Goal: Transaction & Acquisition: Obtain resource

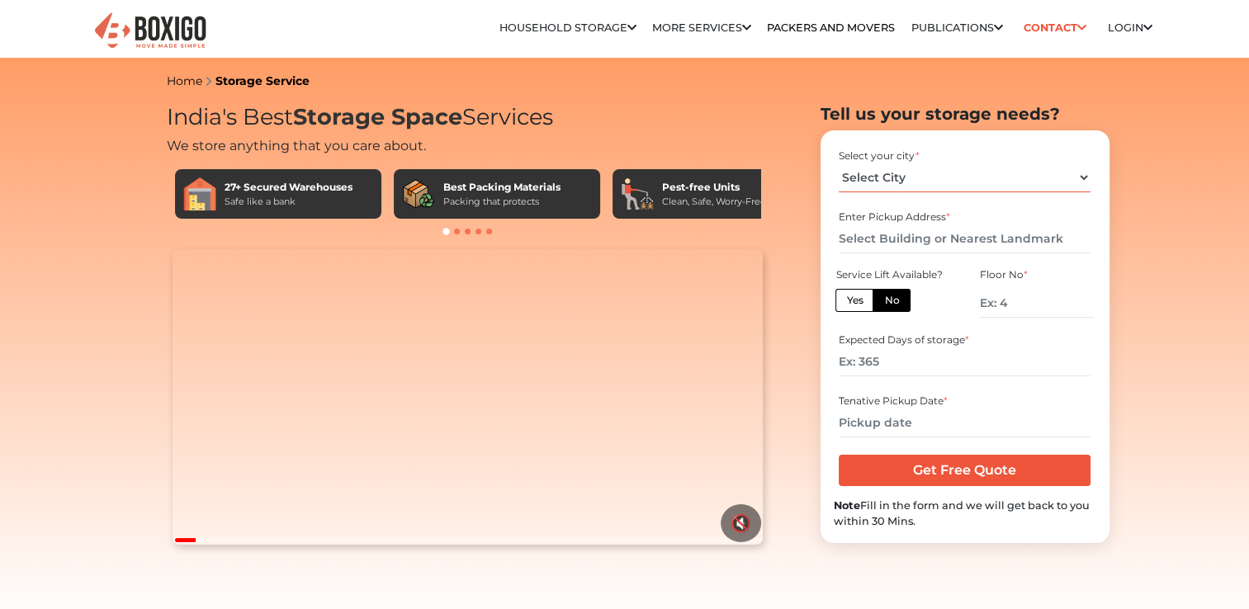
click at [936, 180] on select "Select City [GEOGRAPHIC_DATA] [GEOGRAPHIC_DATA] [GEOGRAPHIC_DATA] [GEOGRAPHIC_D…" at bounding box center [965, 178] width 252 height 29
select select "[GEOGRAPHIC_DATA]"
click at [839, 164] on select "Select City Bangalore Bengaluru Bhopal Bhubaneswar Chennai Coimbatore Cuttack D…" at bounding box center [965, 178] width 252 height 29
click at [932, 238] on input "text" at bounding box center [965, 239] width 252 height 29
click at [984, 307] on input "number" at bounding box center [1036, 303] width 114 height 29
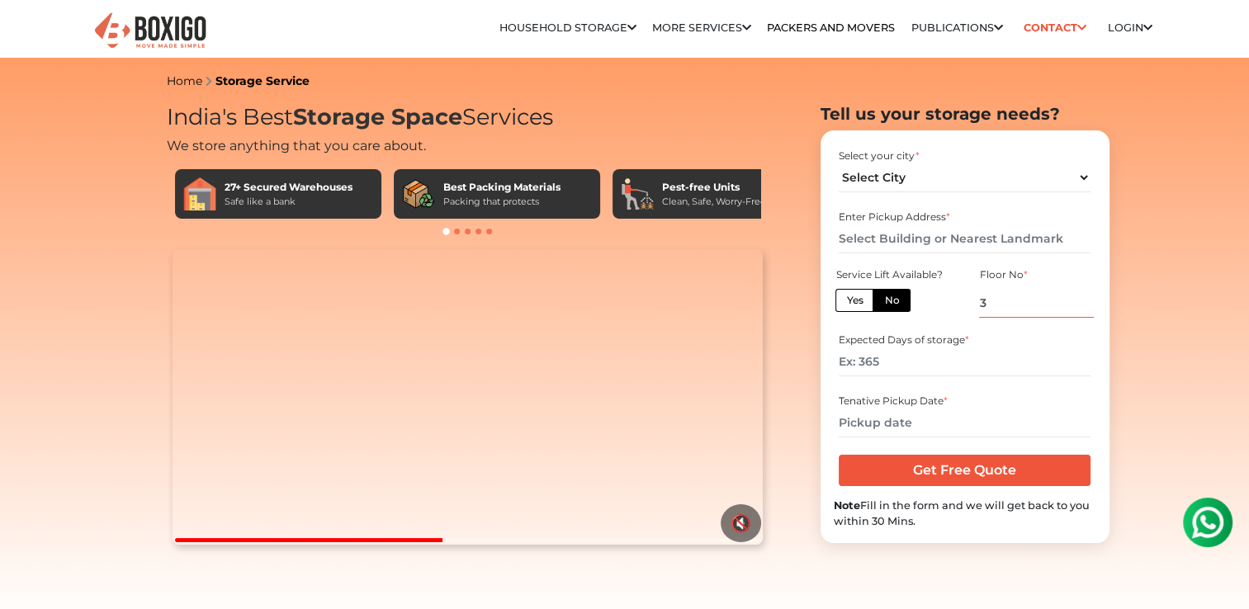
type input "3"
click at [894, 353] on input "number" at bounding box center [965, 362] width 252 height 29
type input "60"
click at [904, 417] on input "text" at bounding box center [965, 423] width 252 height 29
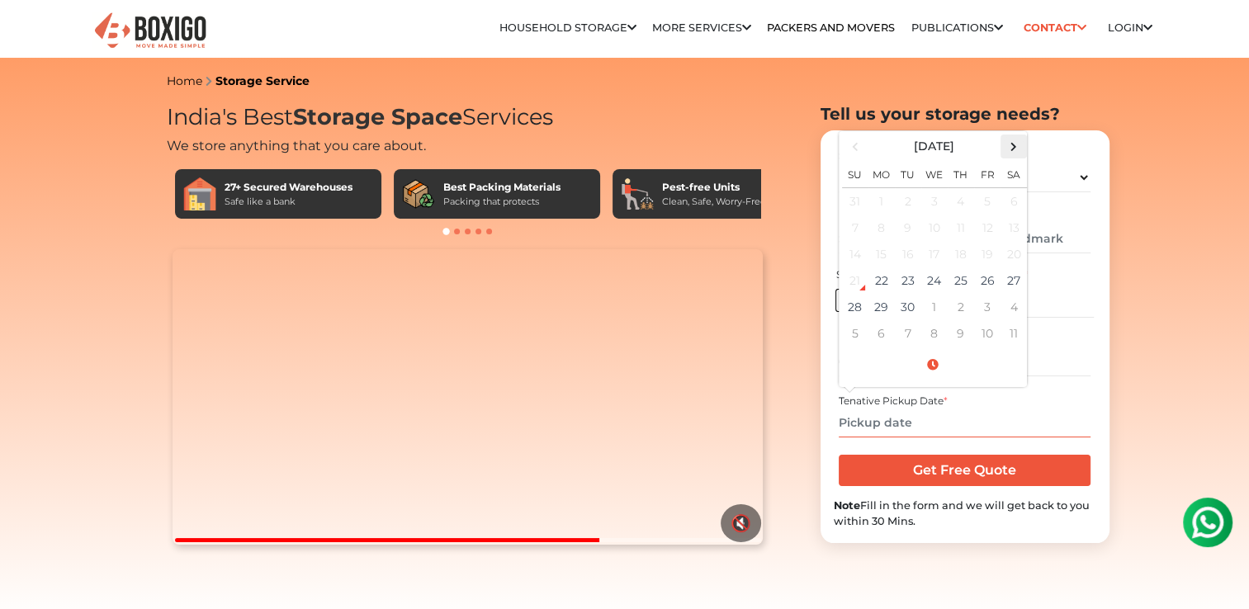
click at [1004, 151] on span at bounding box center [1014, 146] width 22 height 22
click at [890, 254] on td "15" at bounding box center [882, 254] width 26 height 26
type input "12/15/2025 12:00 AM"
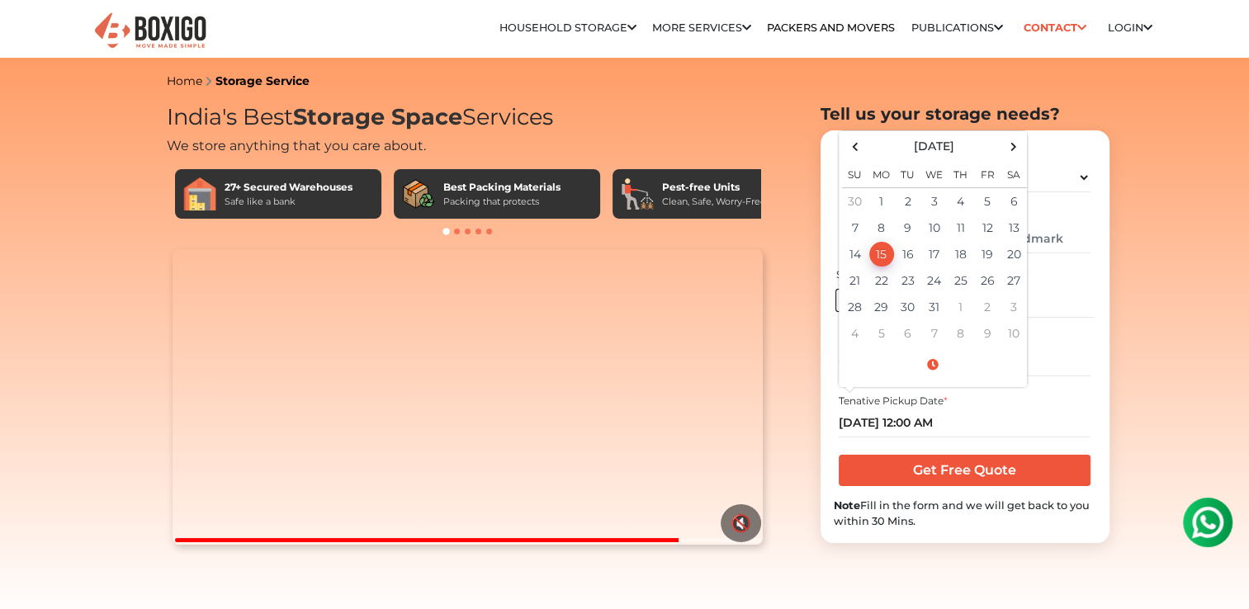
click at [841, 510] on b "Note" at bounding box center [847, 506] width 26 height 12
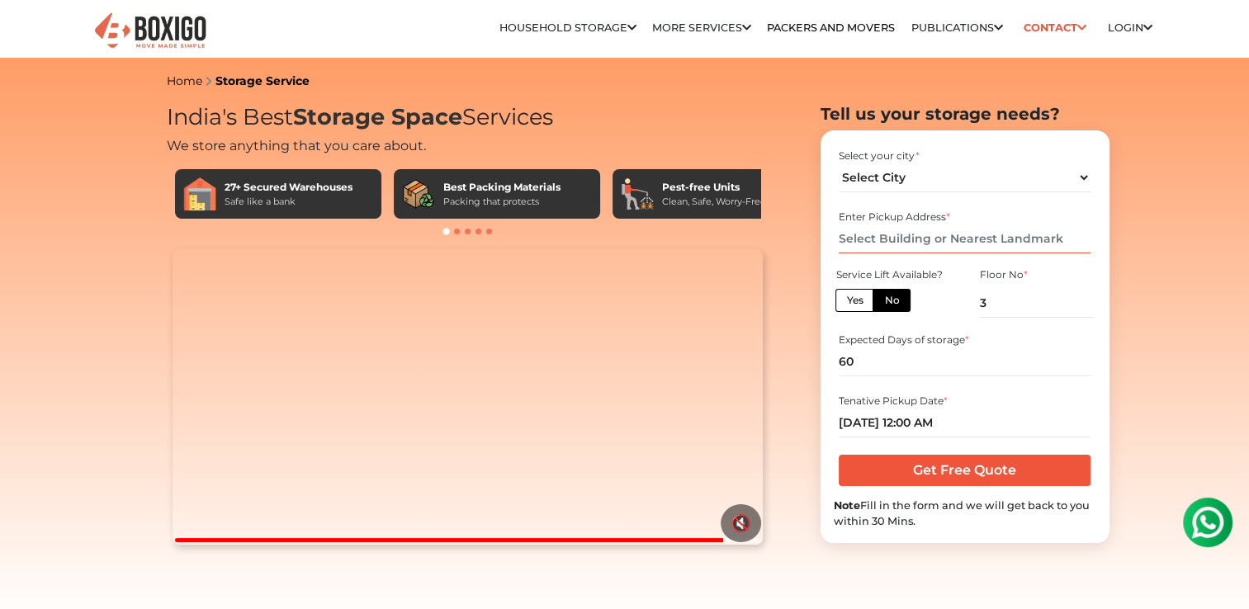
click at [902, 234] on input "text" at bounding box center [965, 239] width 252 height 29
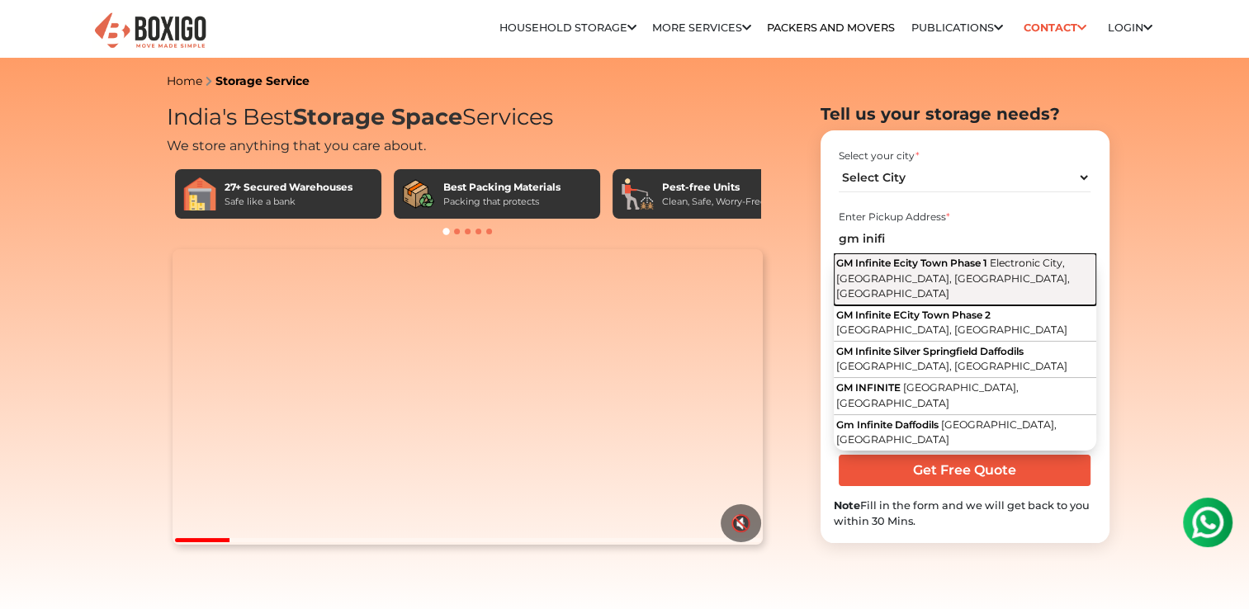
click at [932, 263] on span "GM Infinite Ecity Town Phase 1" at bounding box center [912, 263] width 151 height 12
type input "GM Infinite Ecity Town Phase 1, [GEOGRAPHIC_DATA], [GEOGRAPHIC_DATA], [GEOGRAPH…"
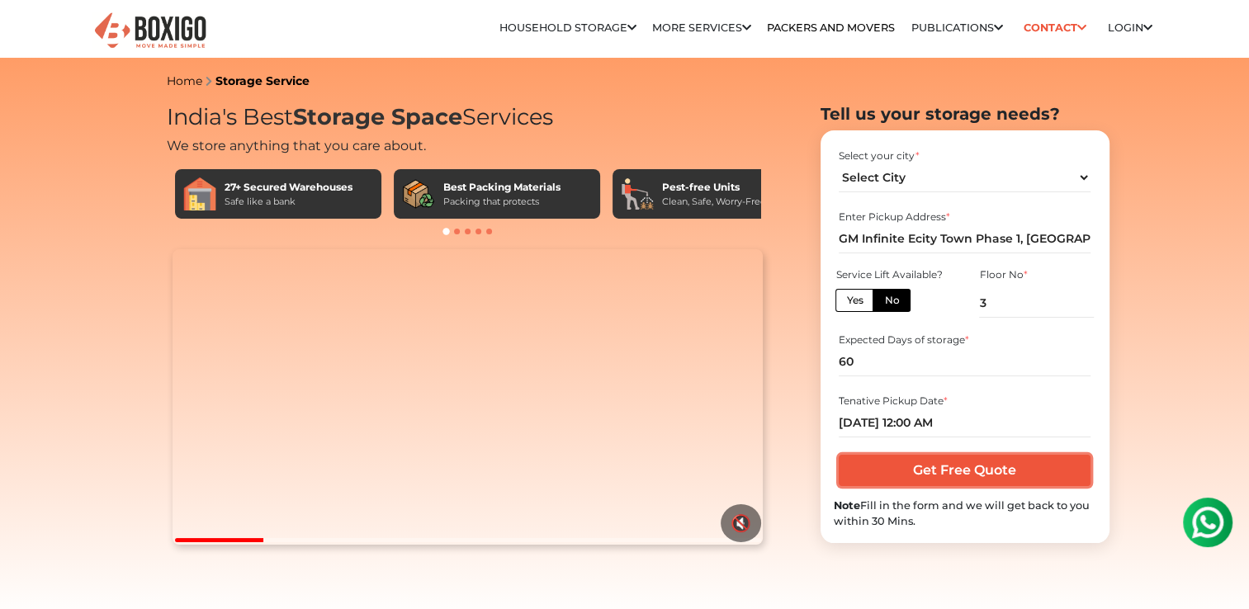
click at [1022, 476] on input "Get Free Quote" at bounding box center [965, 470] width 252 height 31
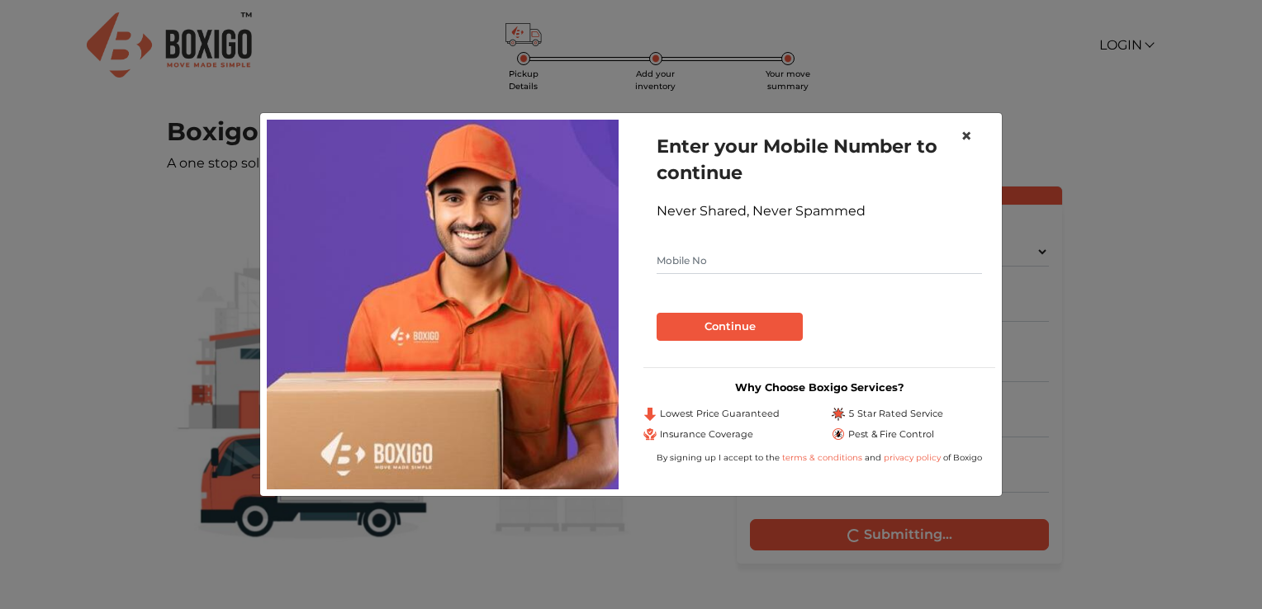
click at [972, 130] on button "×" at bounding box center [966, 136] width 38 height 46
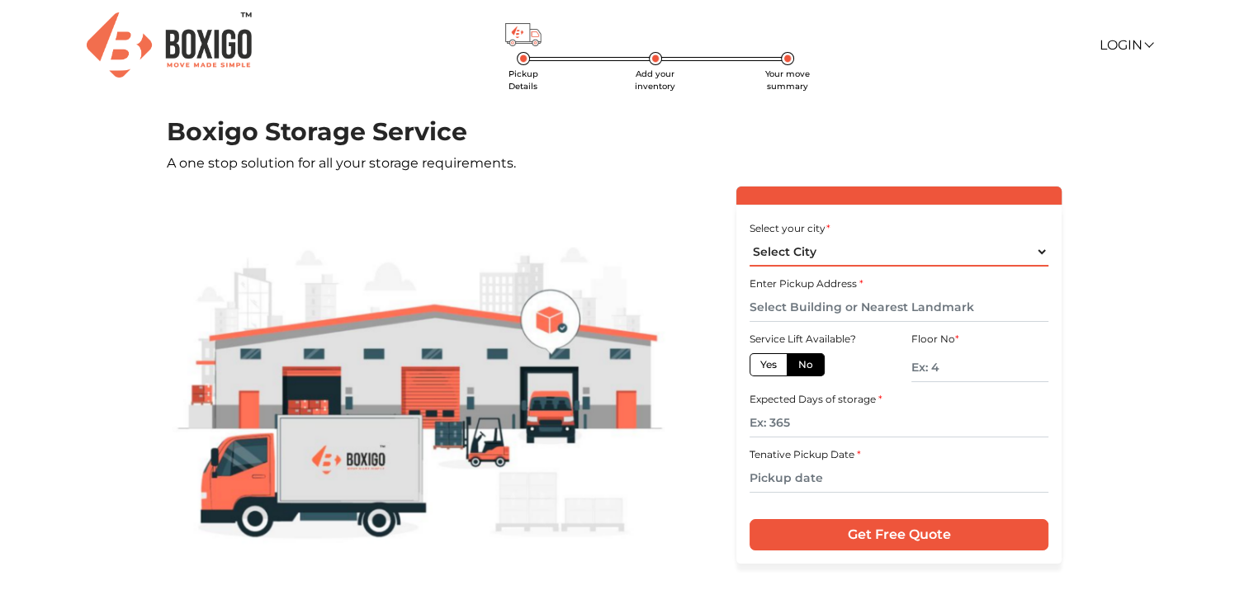
click at [823, 263] on select "Select City [GEOGRAPHIC_DATA] [GEOGRAPHIC_DATA] [GEOGRAPHIC_DATA] [GEOGRAPHIC_D…" at bounding box center [899, 252] width 299 height 29
select select "[GEOGRAPHIC_DATA]"
click at [750, 238] on select "Select City [GEOGRAPHIC_DATA] [GEOGRAPHIC_DATA] [GEOGRAPHIC_DATA] [GEOGRAPHIC_D…" at bounding box center [899, 252] width 299 height 29
click at [871, 302] on input "text" at bounding box center [899, 307] width 299 height 29
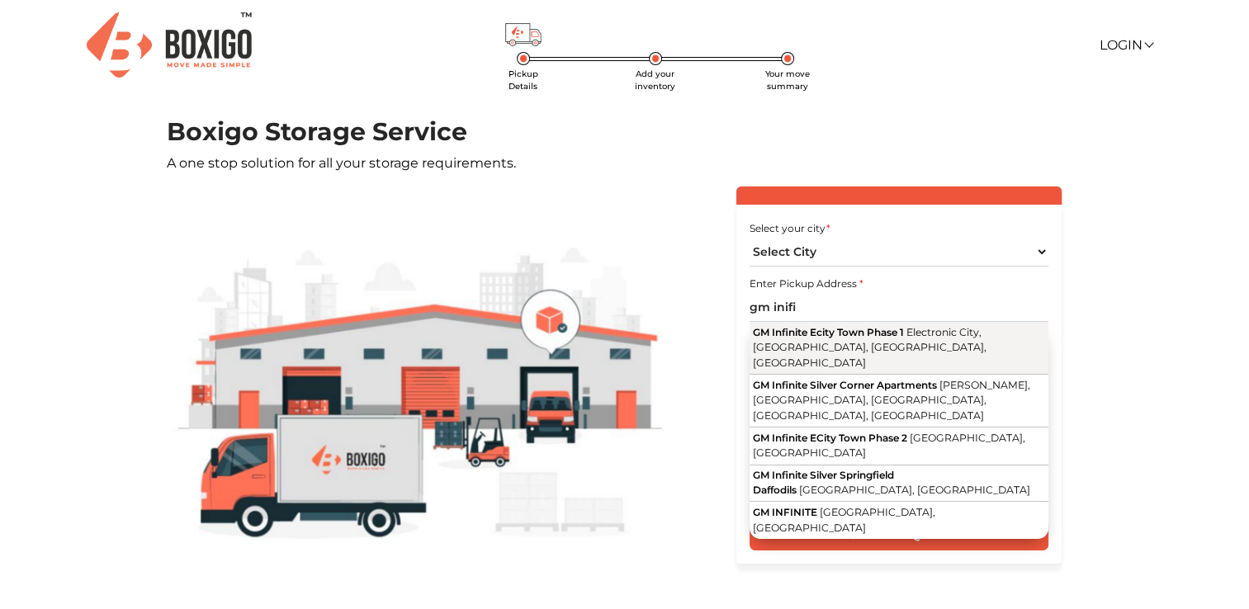
click at [893, 330] on span "GM Infinite Ecity Town Phase 1" at bounding box center [827, 332] width 151 height 12
type input "GM Infinite Ecity Town Phase 1, [GEOGRAPHIC_DATA], [GEOGRAPHIC_DATA], [GEOGRAPH…"
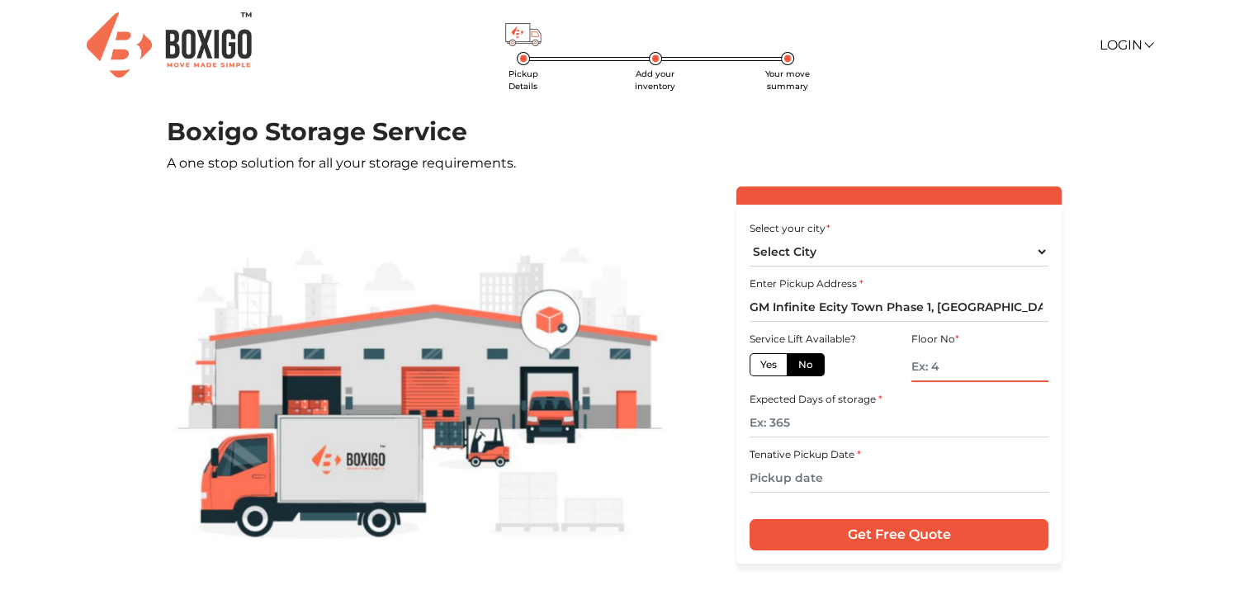
click at [944, 363] on input "text" at bounding box center [980, 367] width 137 height 29
type input "3"
click at [898, 434] on input "text" at bounding box center [899, 423] width 299 height 29
type input "60"
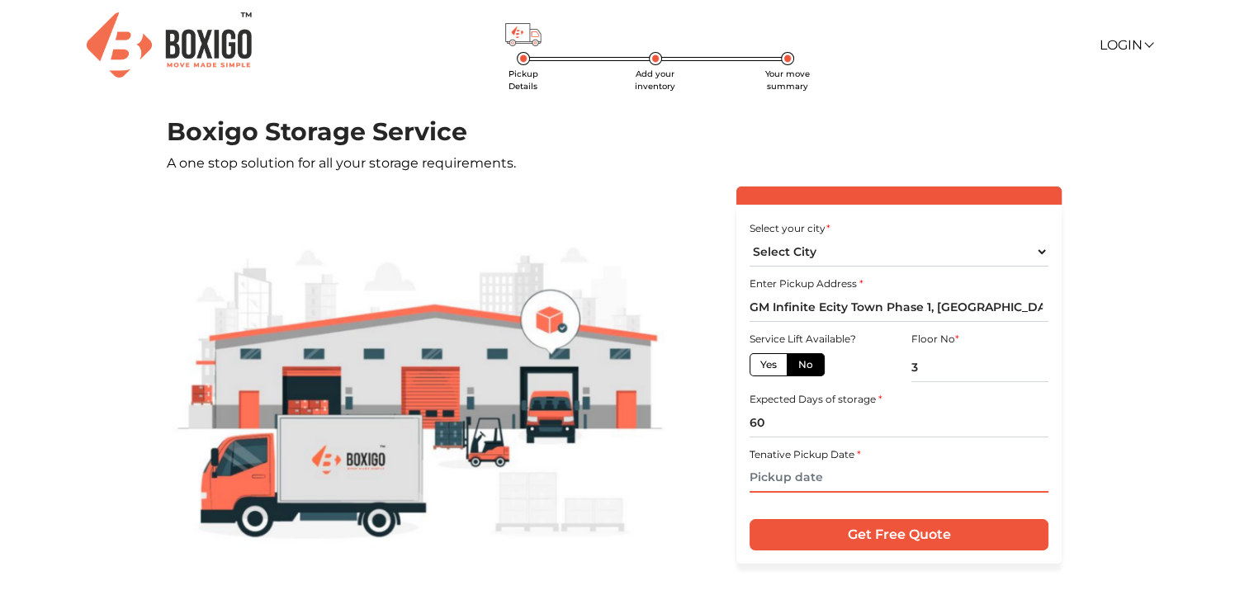
click at [830, 486] on input "text" at bounding box center [899, 478] width 299 height 29
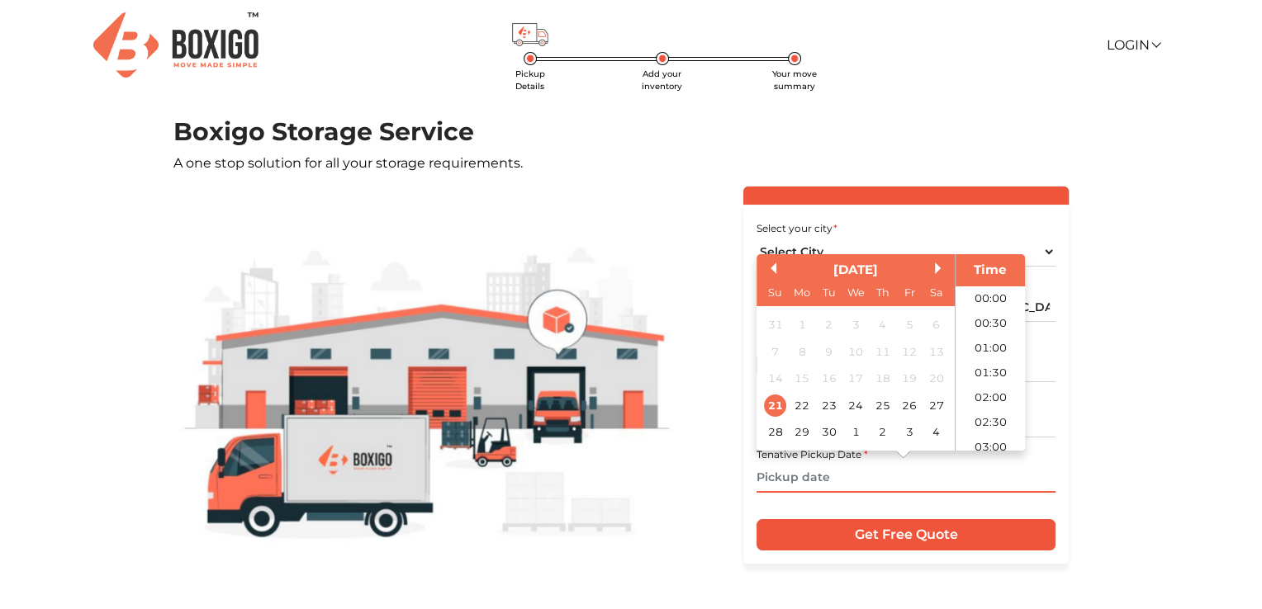
scroll to position [549, 0]
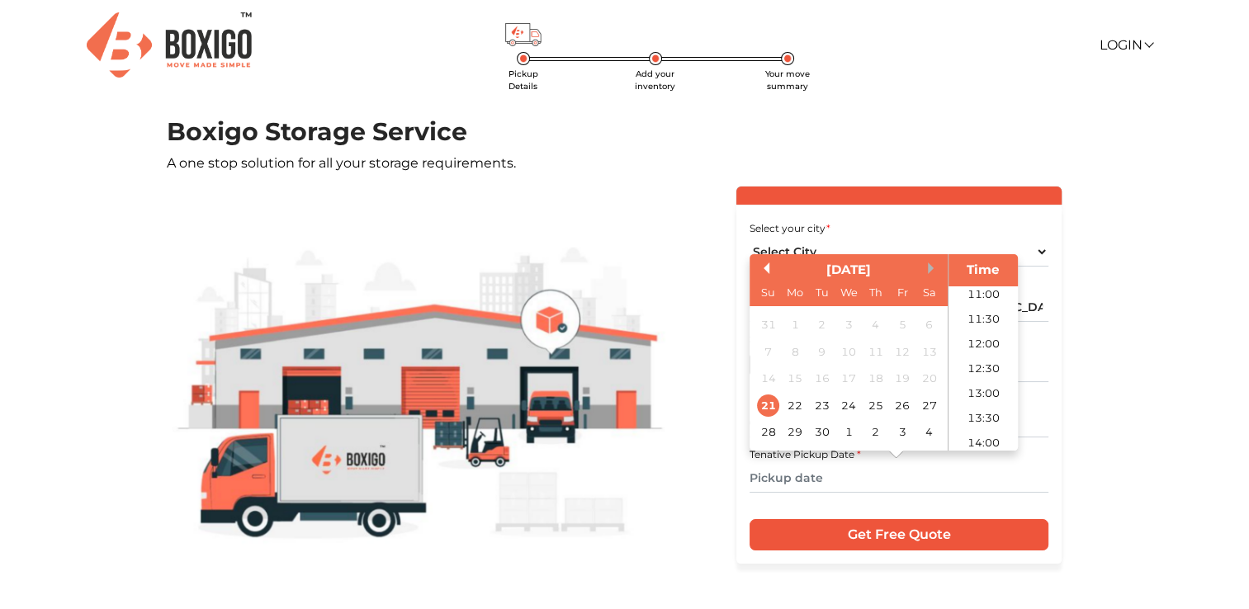
click at [932, 267] on button "Next Month" at bounding box center [934, 269] width 12 height 12
click at [842, 382] on div "15" at bounding box center [848, 378] width 22 height 22
type input "[DATE] 12:00 AM"
click at [1154, 477] on main "Pickup Details Add your inventory Your move summary Boxigo Storage Service A on…" at bounding box center [624, 407] width 1249 height 581
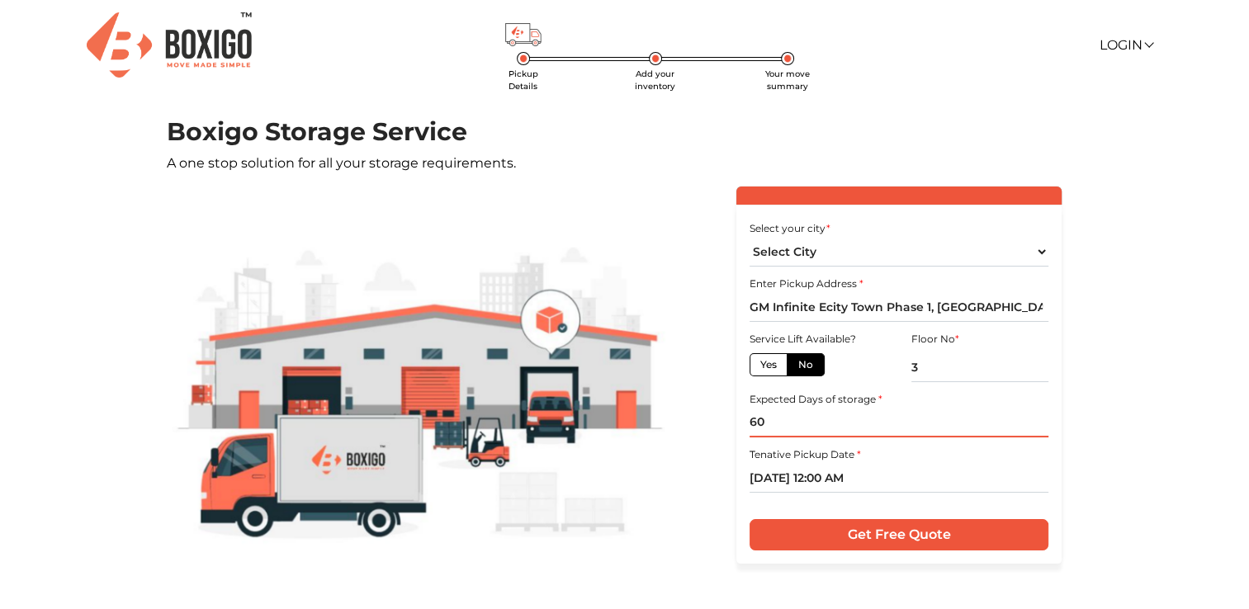
click at [839, 428] on input "60" at bounding box center [899, 423] width 299 height 29
type input "6"
type input "60"
click at [932, 556] on div "Select your city * Select City [GEOGRAPHIC_DATA] [GEOGRAPHIC_DATA] [GEOGRAPHIC_…" at bounding box center [899, 384] width 325 height 359
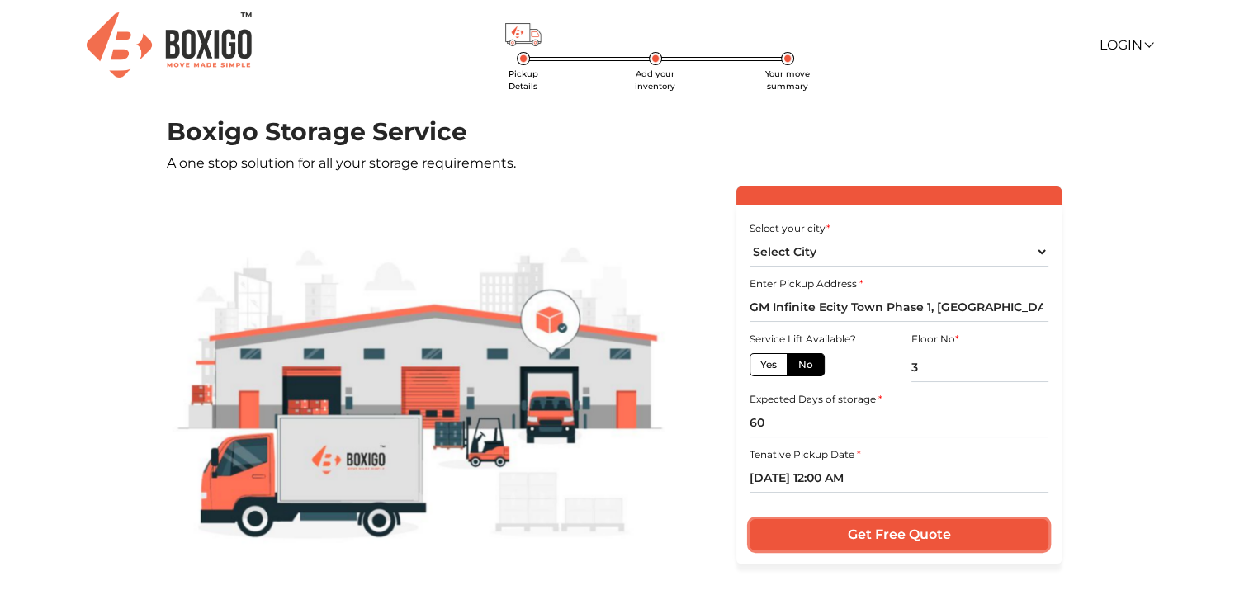
click at [905, 543] on input "Get Free Quote" at bounding box center [899, 534] width 299 height 31
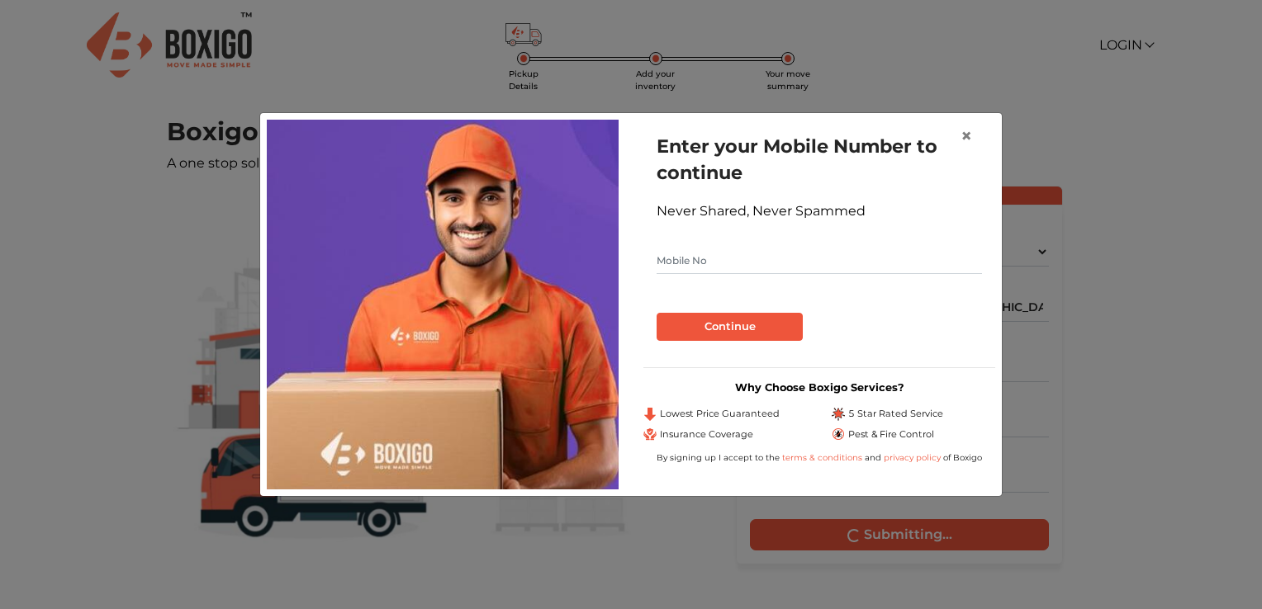
click at [707, 249] on input "text" at bounding box center [819, 261] width 325 height 26
type input "9488634163"
click at [752, 323] on button "Continue" at bounding box center [730, 327] width 146 height 28
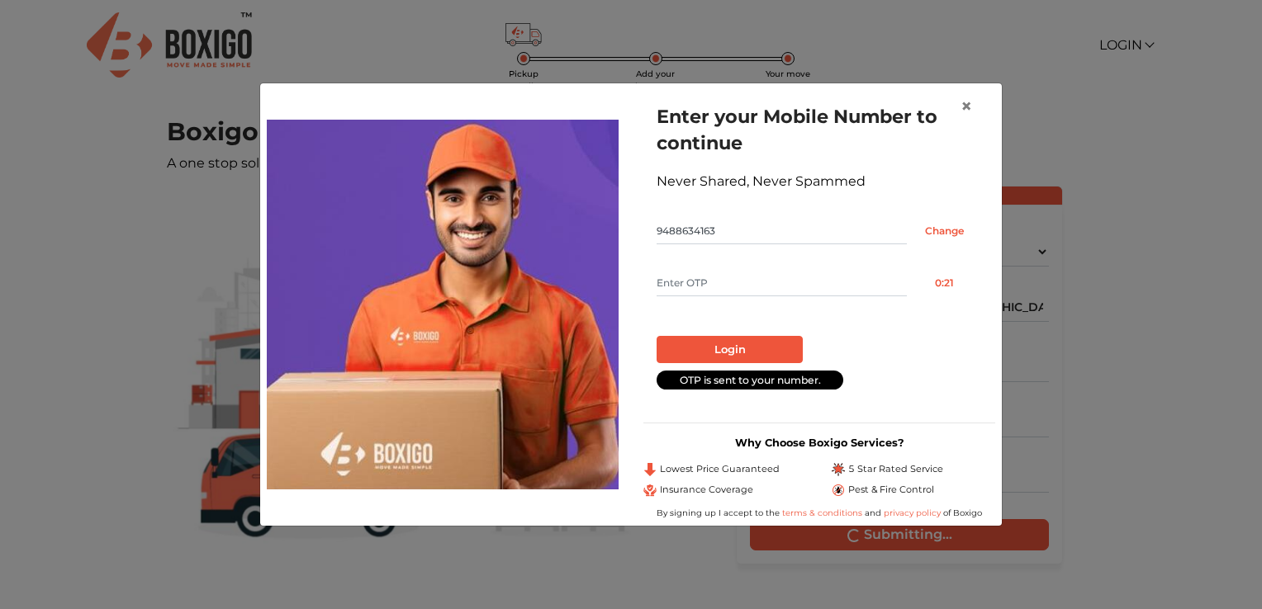
click at [802, 296] on input "text" at bounding box center [782, 283] width 250 height 26
type input "7417"
click at [760, 341] on button "Login" at bounding box center [730, 350] width 146 height 28
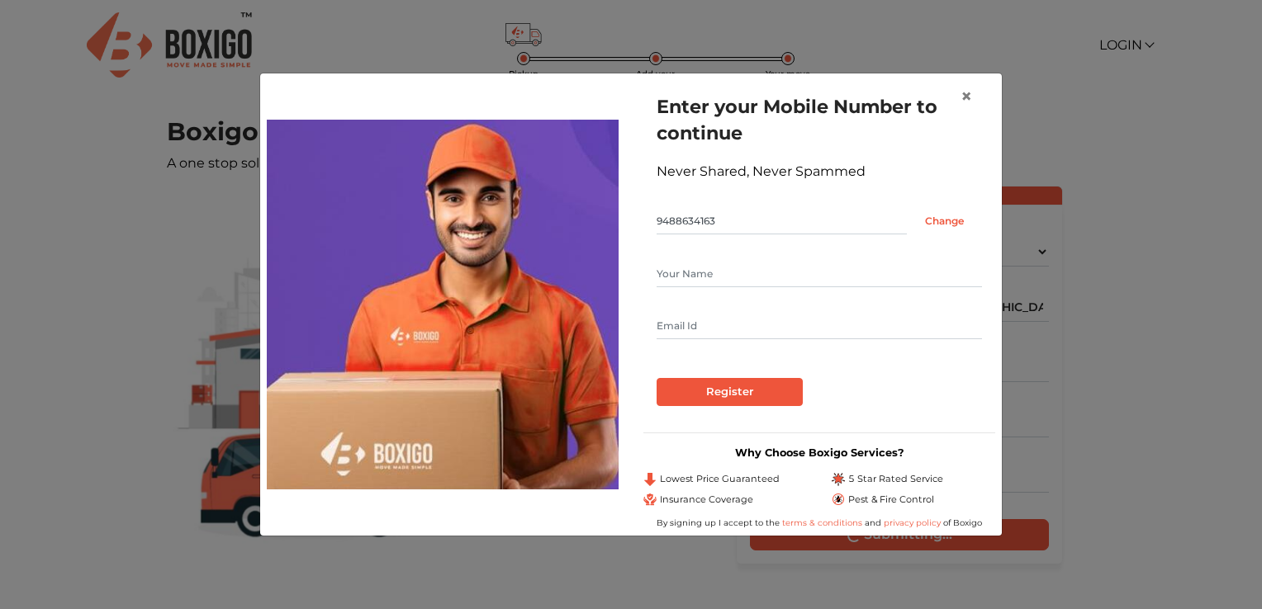
click at [727, 276] on input "text" at bounding box center [819, 274] width 325 height 26
type input "Surya"
type input "[EMAIL_ADDRESS][DOMAIN_NAME]"
click at [723, 383] on input "Register" at bounding box center [730, 392] width 146 height 28
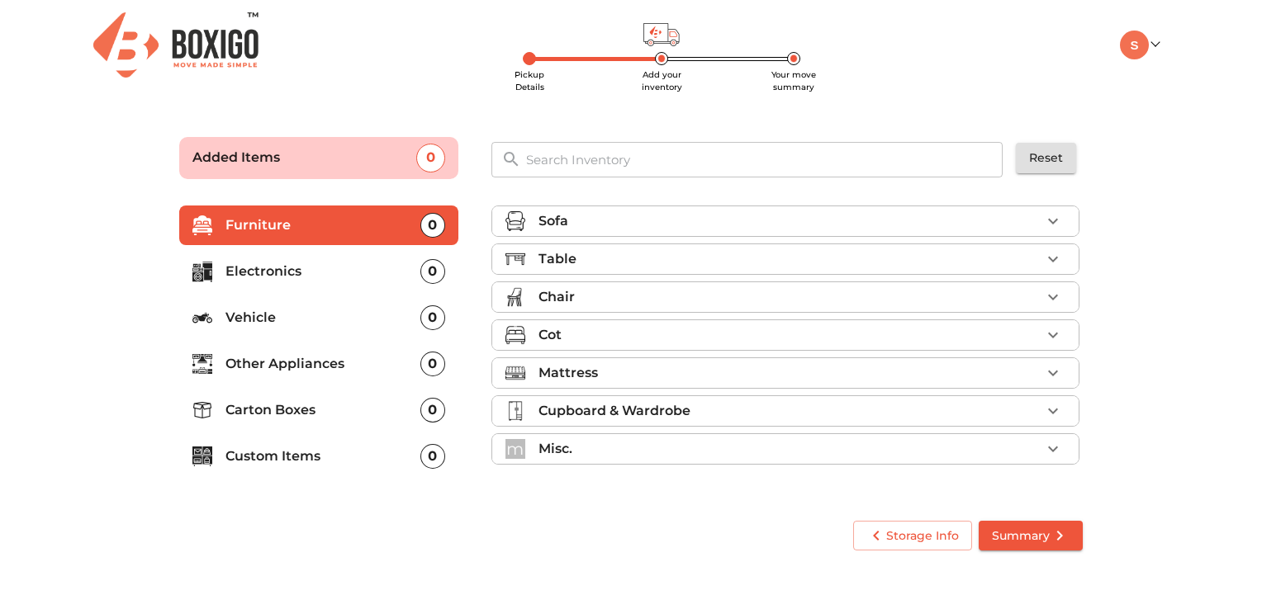
click at [684, 258] on div "Table" at bounding box center [789, 259] width 502 height 20
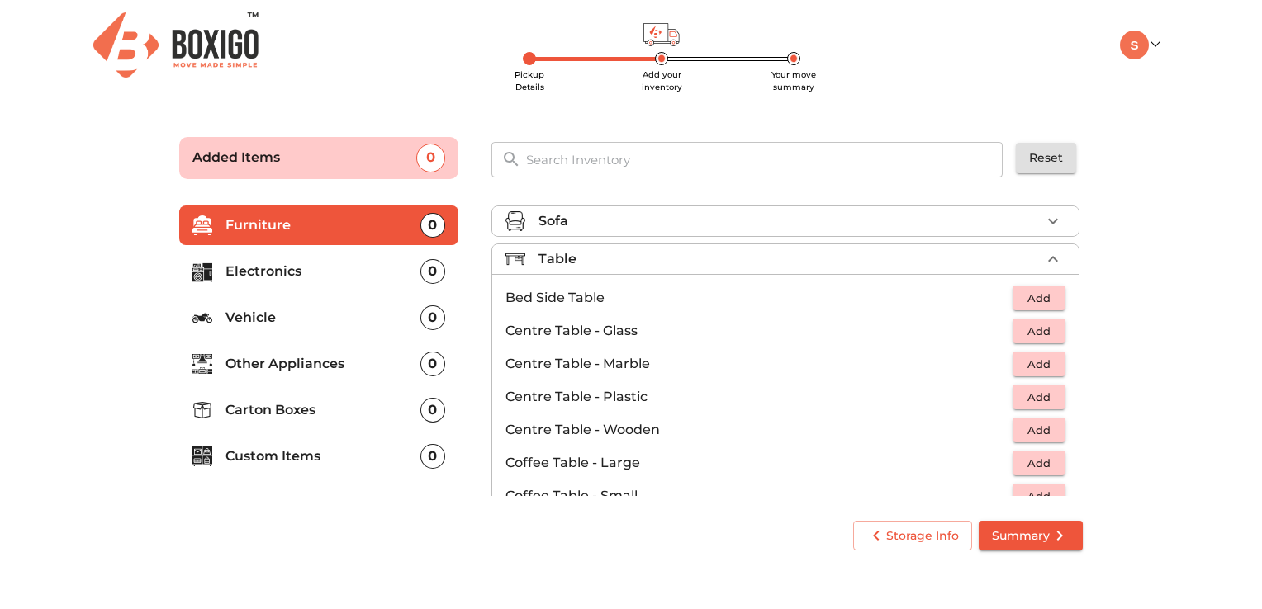
click at [671, 258] on div "Table" at bounding box center [789, 259] width 502 height 20
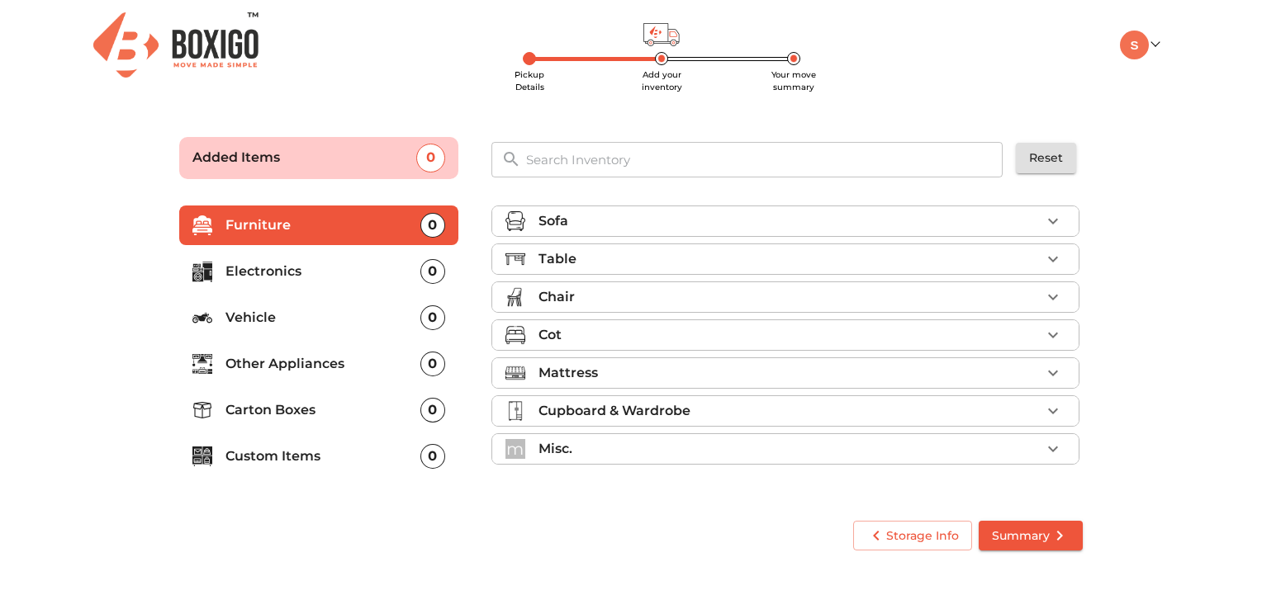
click at [644, 332] on div "Cot" at bounding box center [789, 335] width 502 height 20
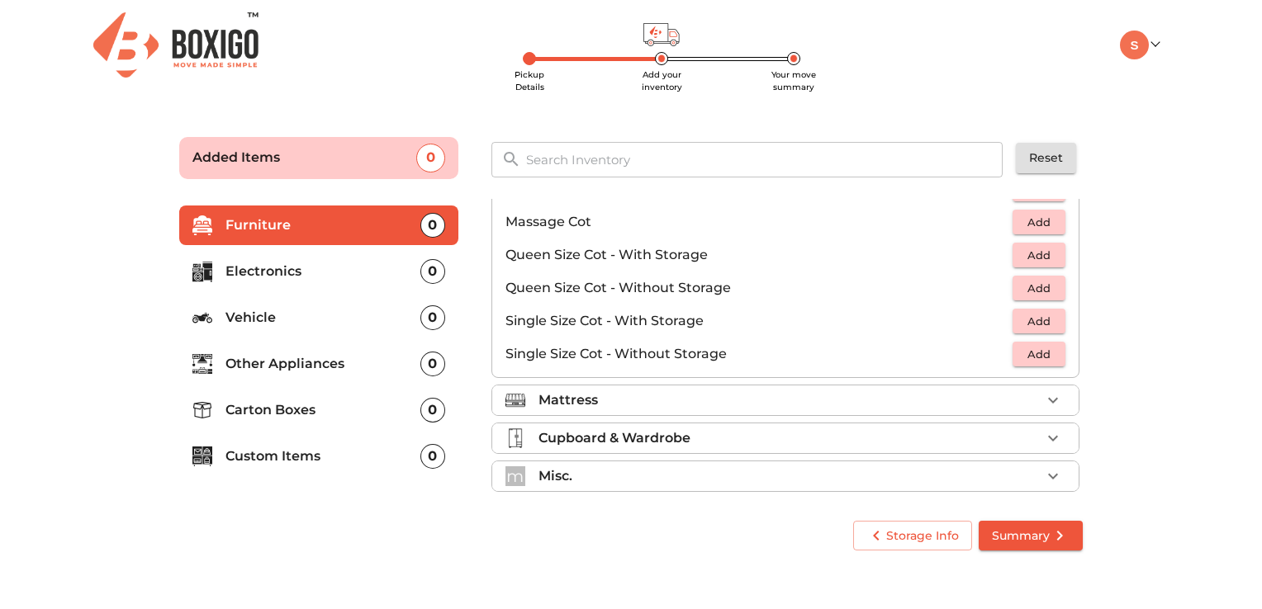
scroll to position [514, 0]
click at [1022, 287] on span "Add" at bounding box center [1039, 289] width 36 height 19
click at [1049, 288] on icon "button" at bounding box center [1053, 289] width 20 height 20
click at [1165, 302] on main "Pickup Details Add your inventory Your move summary Added Items 2 ​ Reset Furni…" at bounding box center [631, 341] width 1262 height 454
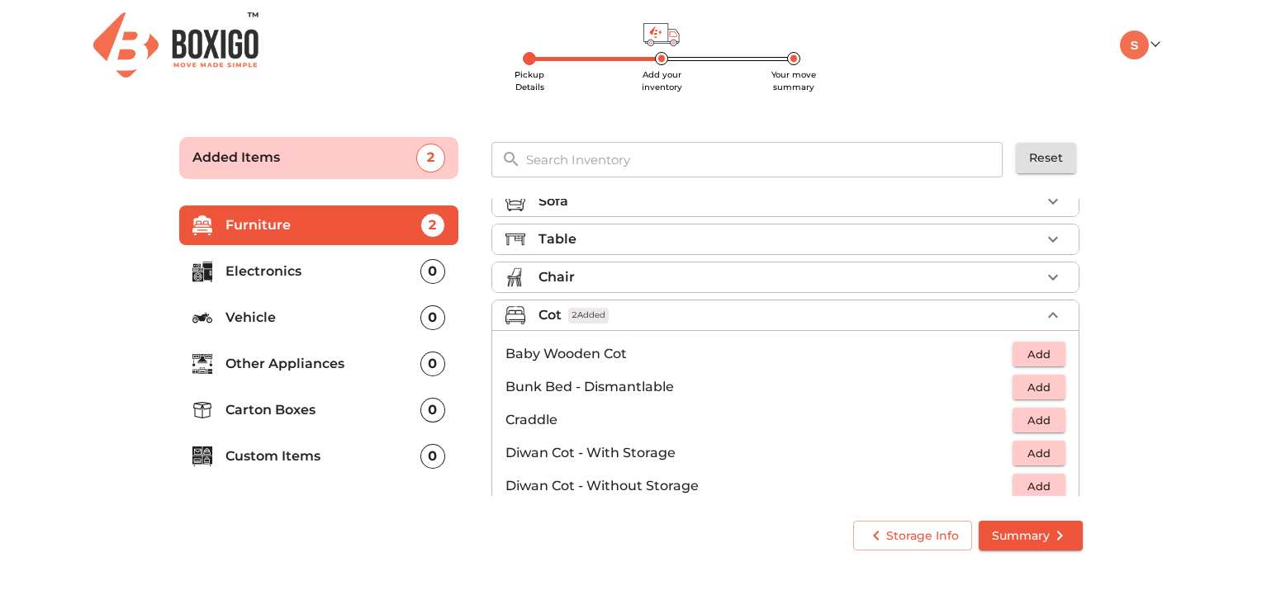
scroll to position [0, 0]
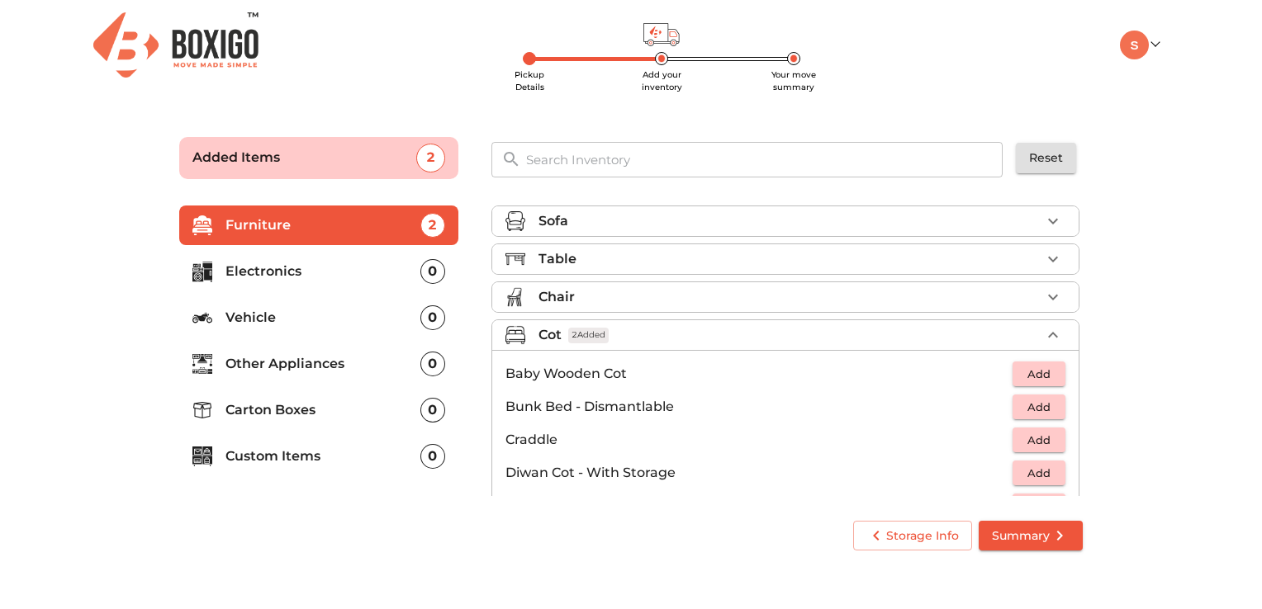
click at [610, 287] on div "Chair" at bounding box center [789, 297] width 502 height 20
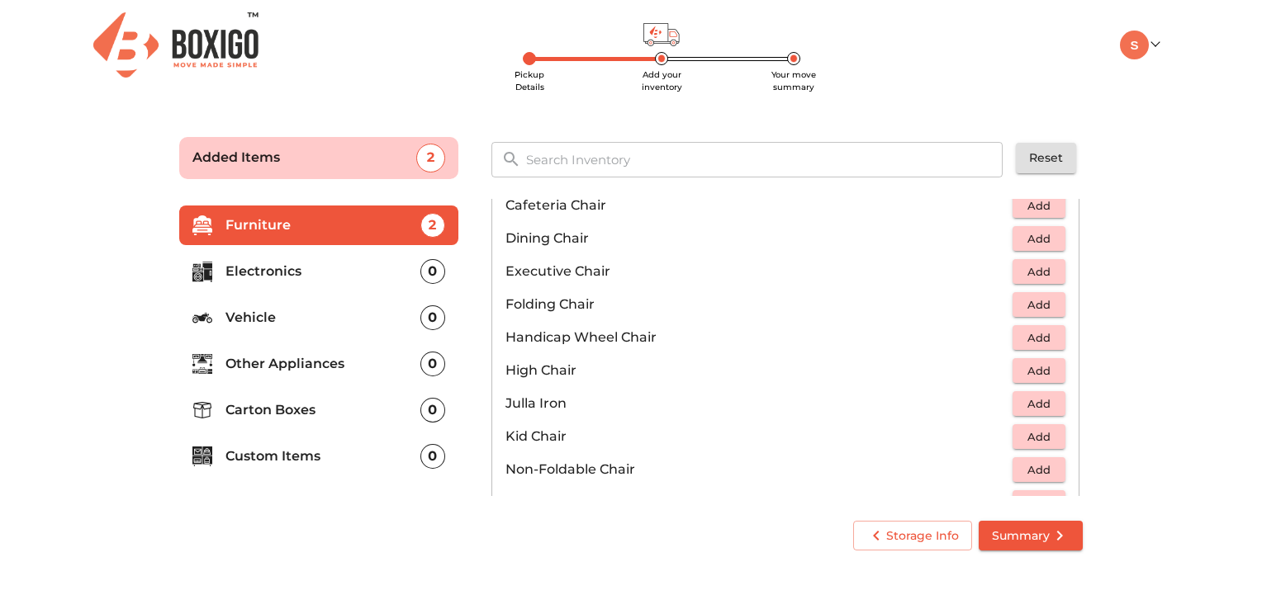
scroll to position [296, 0]
click at [1022, 243] on span "Add" at bounding box center [1039, 238] width 36 height 19
click at [1047, 236] on icon "button" at bounding box center [1053, 238] width 12 height 12
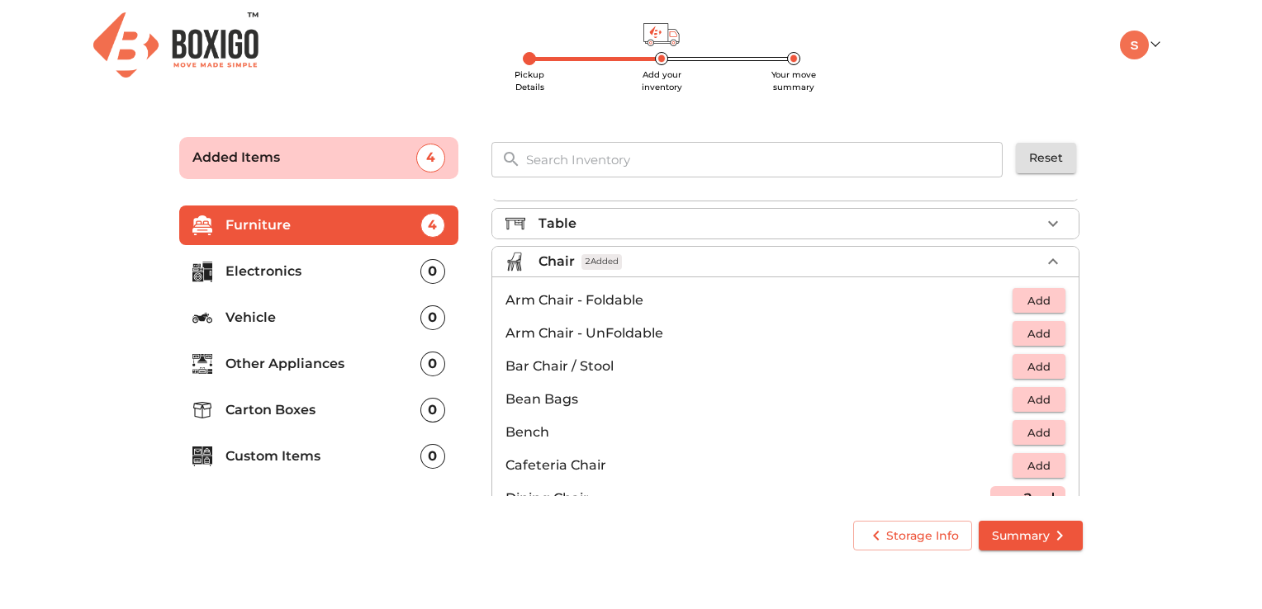
scroll to position [0, 0]
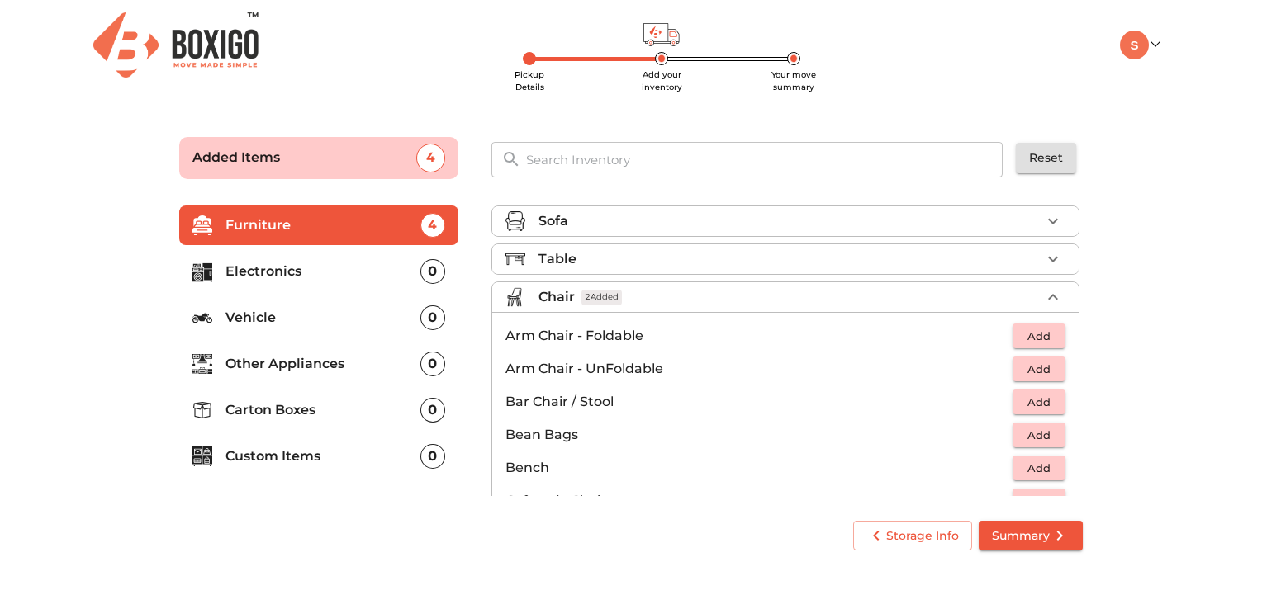
click at [578, 268] on div "Table" at bounding box center [789, 259] width 502 height 20
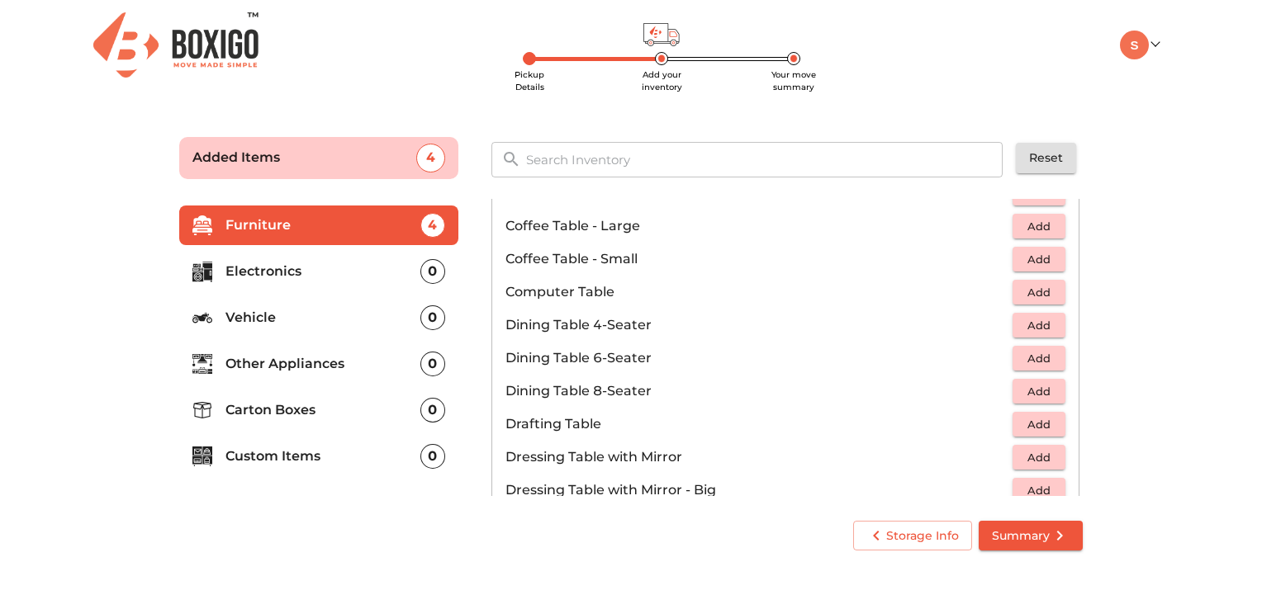
scroll to position [246, 0]
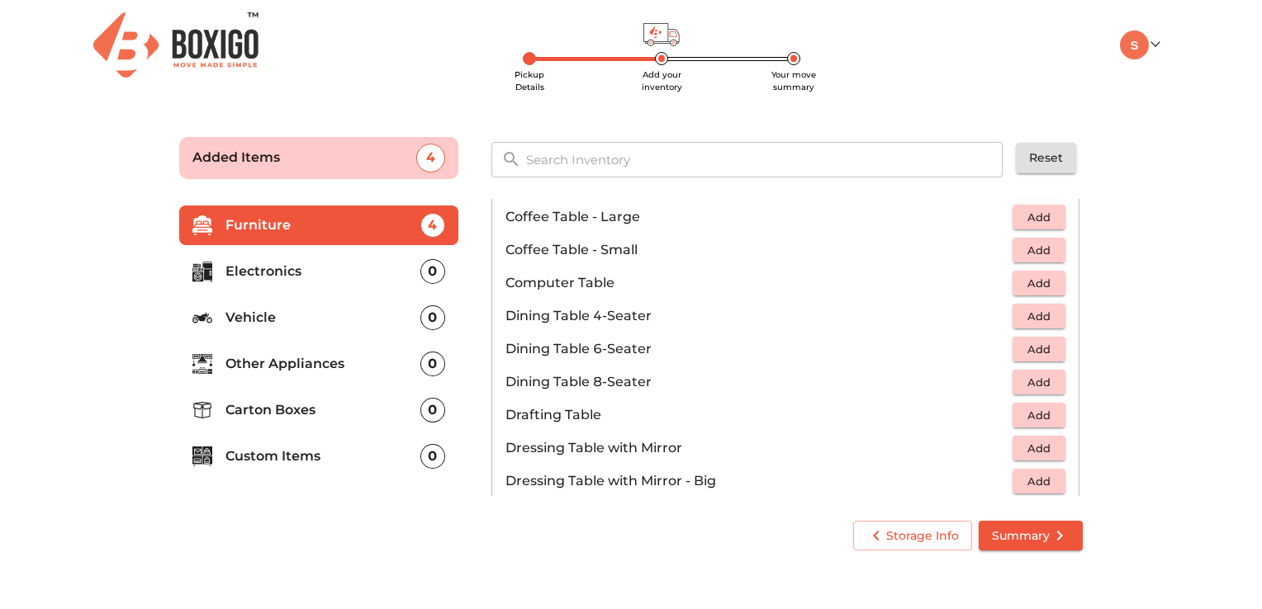
click at [1012, 312] on button "Add" at bounding box center [1038, 317] width 53 height 26
click at [1249, 320] on main "Pickup Details Add your inventory Your move summary Added Items 5 ​ Reset Furni…" at bounding box center [631, 341] width 1262 height 454
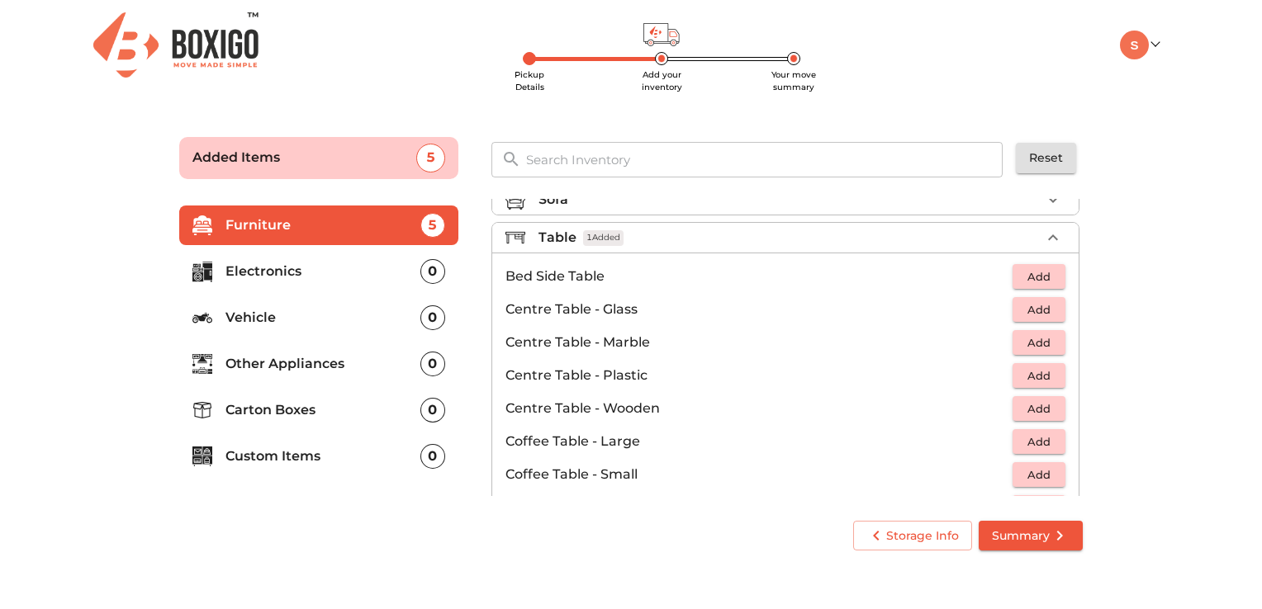
scroll to position [20, 0]
click at [757, 238] on div "Table 1 Added" at bounding box center [789, 240] width 502 height 20
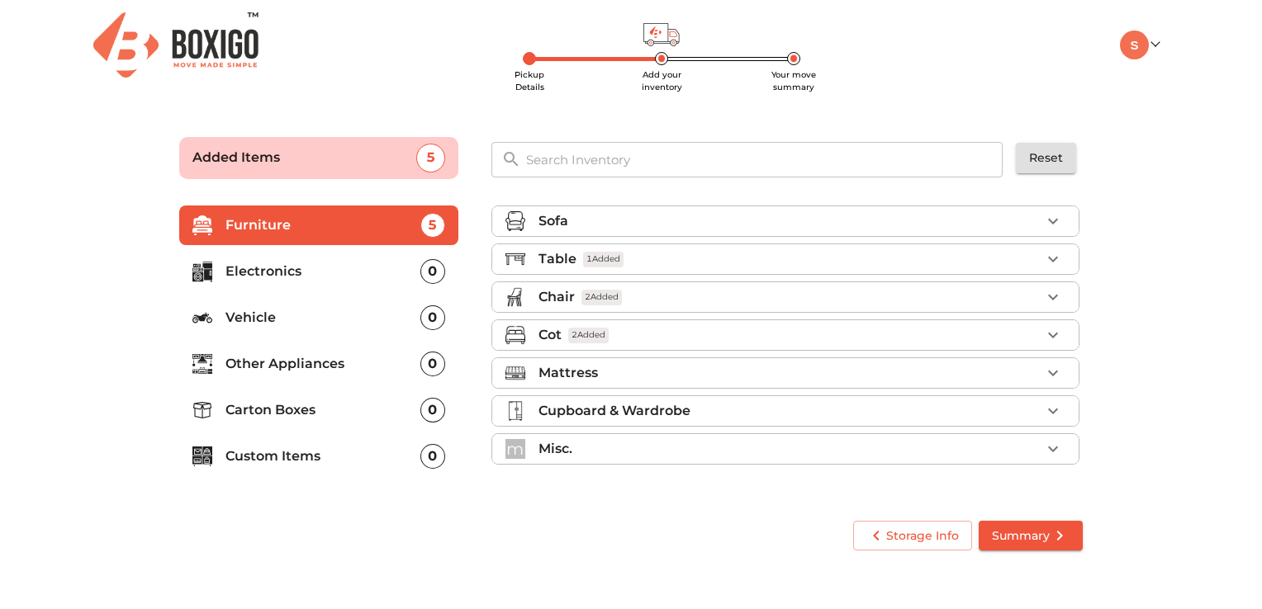
scroll to position [0, 0]
click at [714, 361] on li "Mattress" at bounding box center [785, 373] width 586 height 30
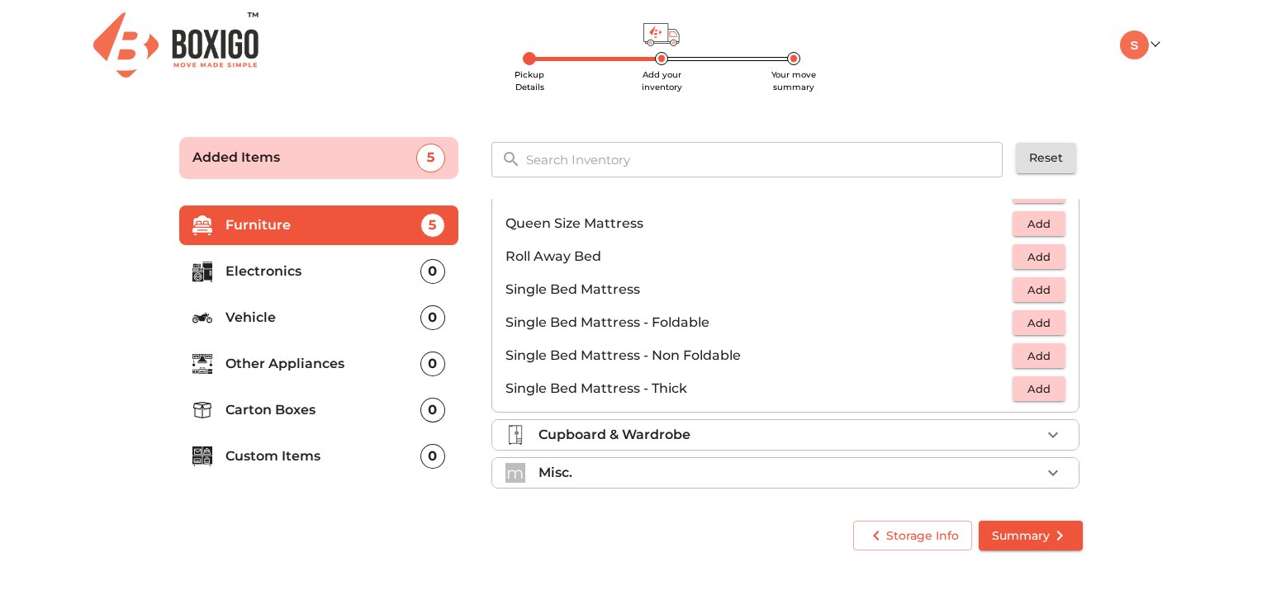
scroll to position [205, 0]
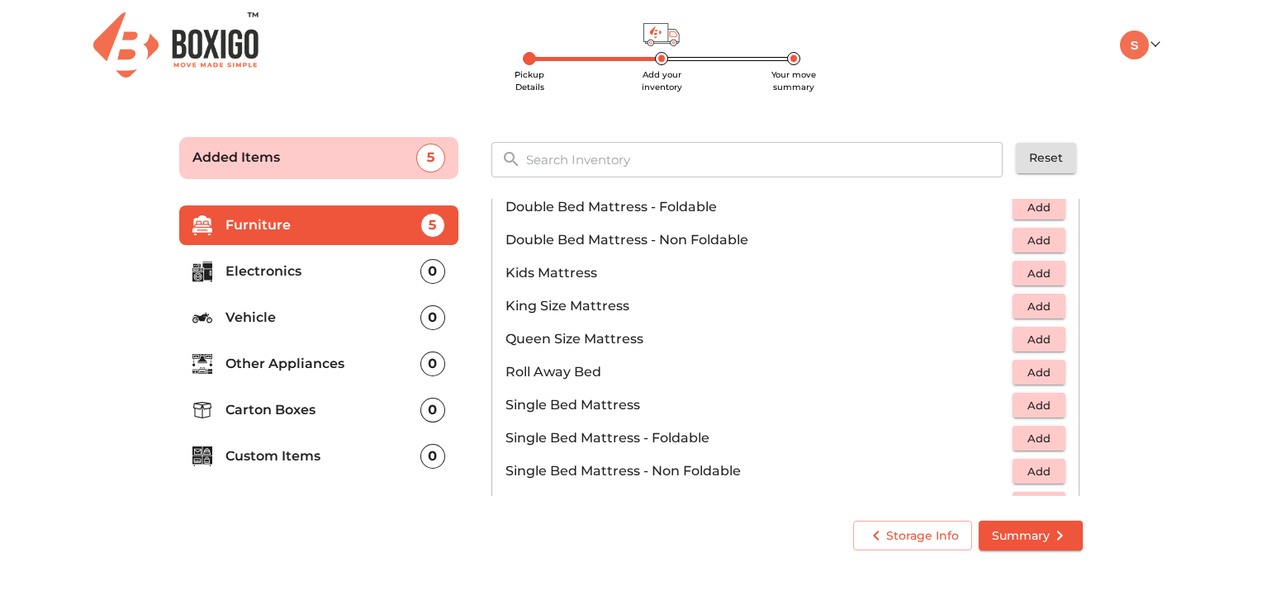
click at [1026, 348] on button "Add" at bounding box center [1038, 340] width 53 height 26
click at [1043, 346] on icon "button" at bounding box center [1053, 340] width 20 height 20
click at [1174, 325] on main "Pickup Details Add your inventory Your move summary Added Items 7 ​ Reset Furni…" at bounding box center [631, 341] width 1262 height 454
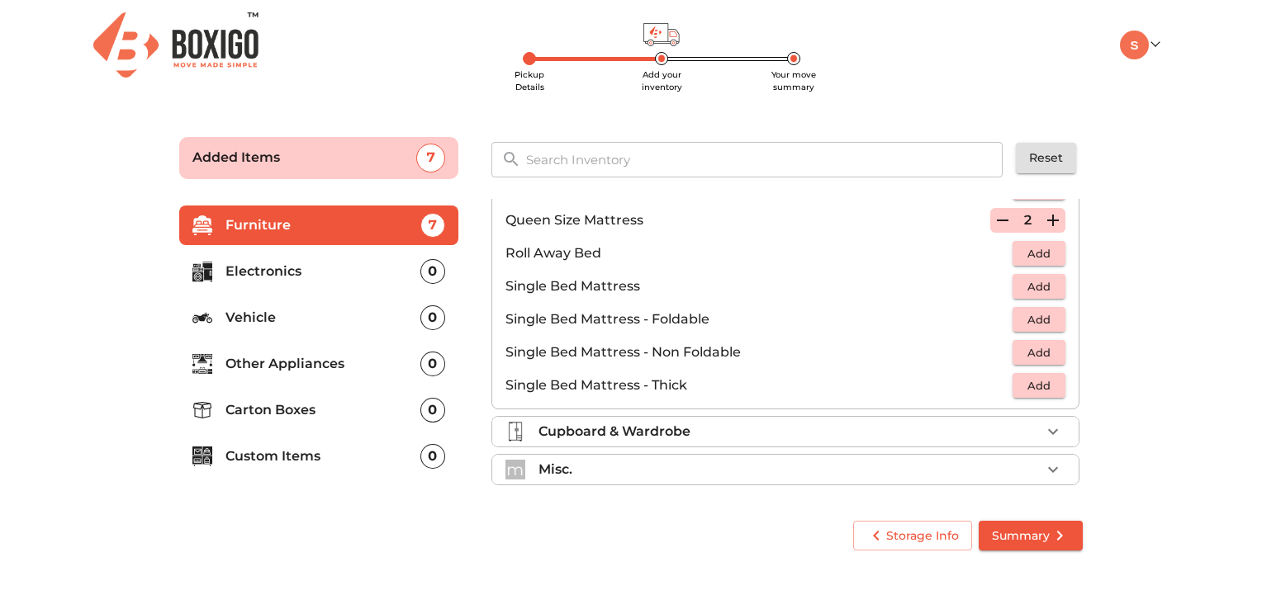
click at [697, 456] on li "m Misc." at bounding box center [785, 470] width 586 height 30
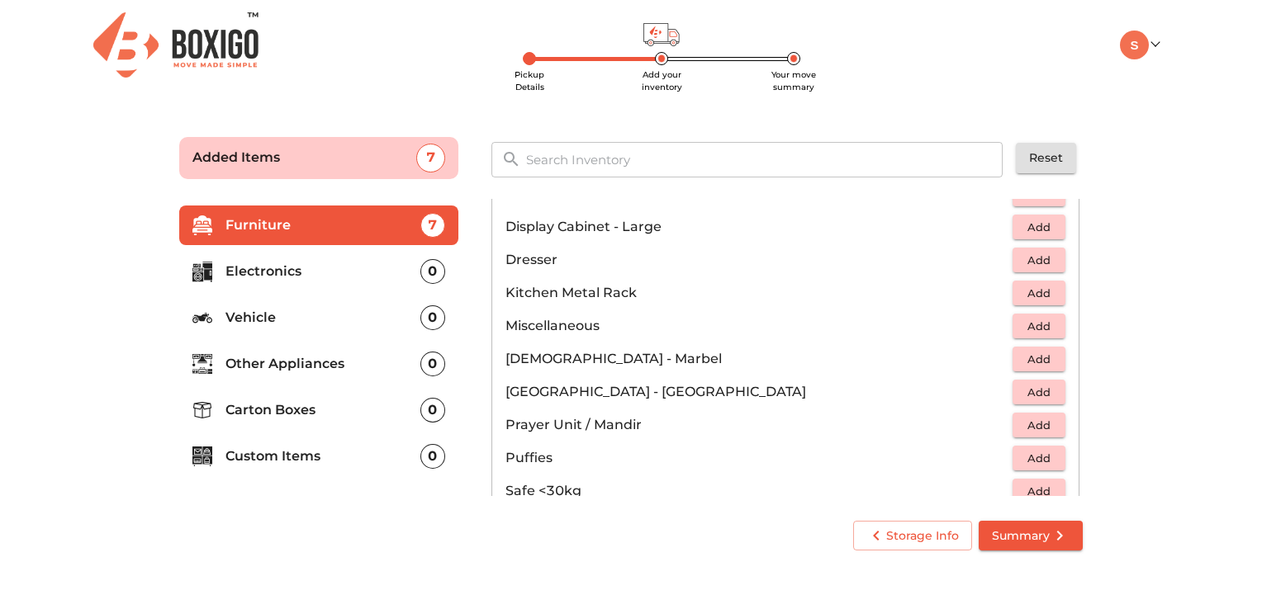
scroll to position [524, 0]
click at [367, 273] on p "Electronics" at bounding box center [322, 272] width 195 height 20
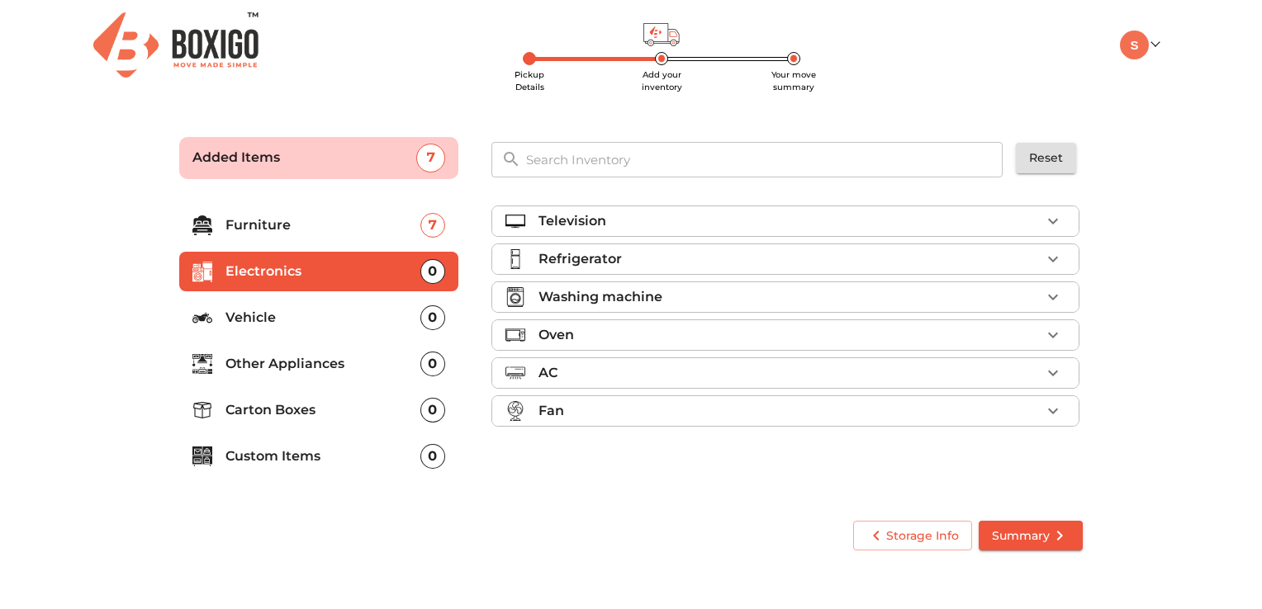
click at [629, 220] on div "Television" at bounding box center [789, 221] width 502 height 20
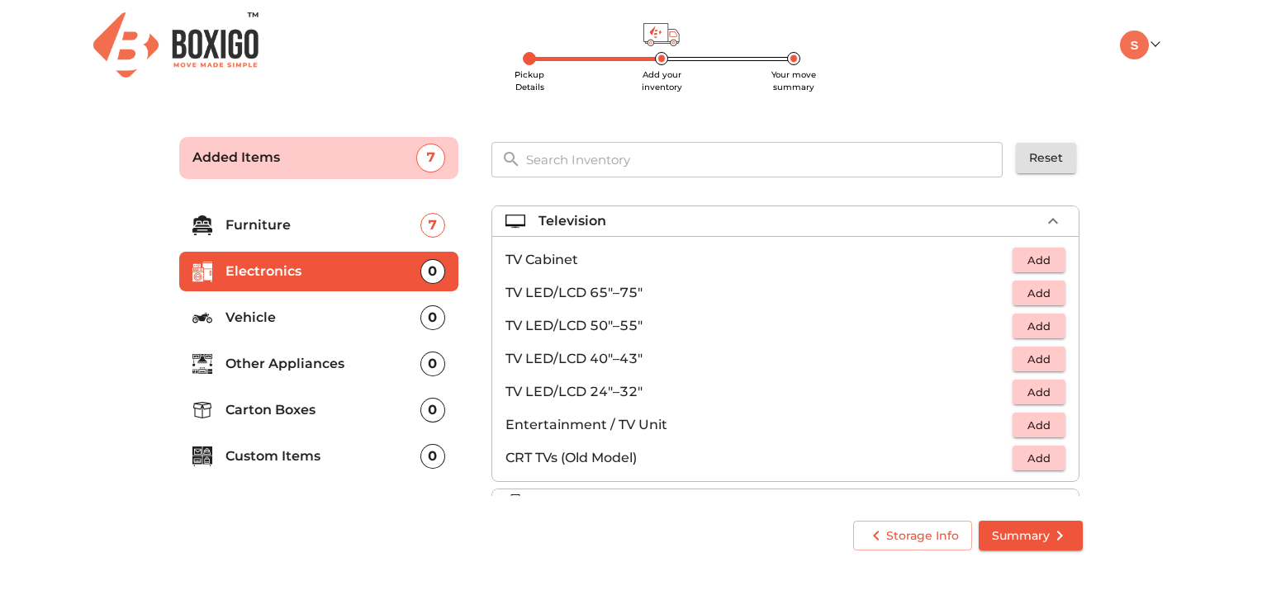
click at [1030, 324] on span "Add" at bounding box center [1039, 326] width 36 height 19
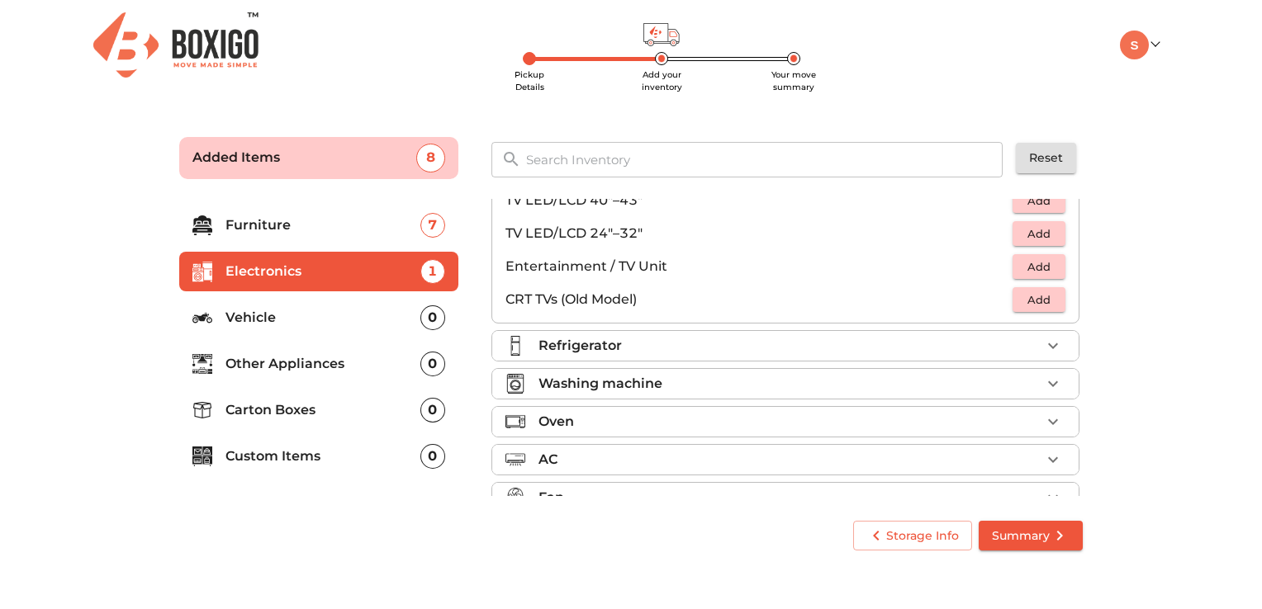
scroll to position [159, 0]
click at [783, 339] on div "Refrigerator" at bounding box center [789, 346] width 502 height 20
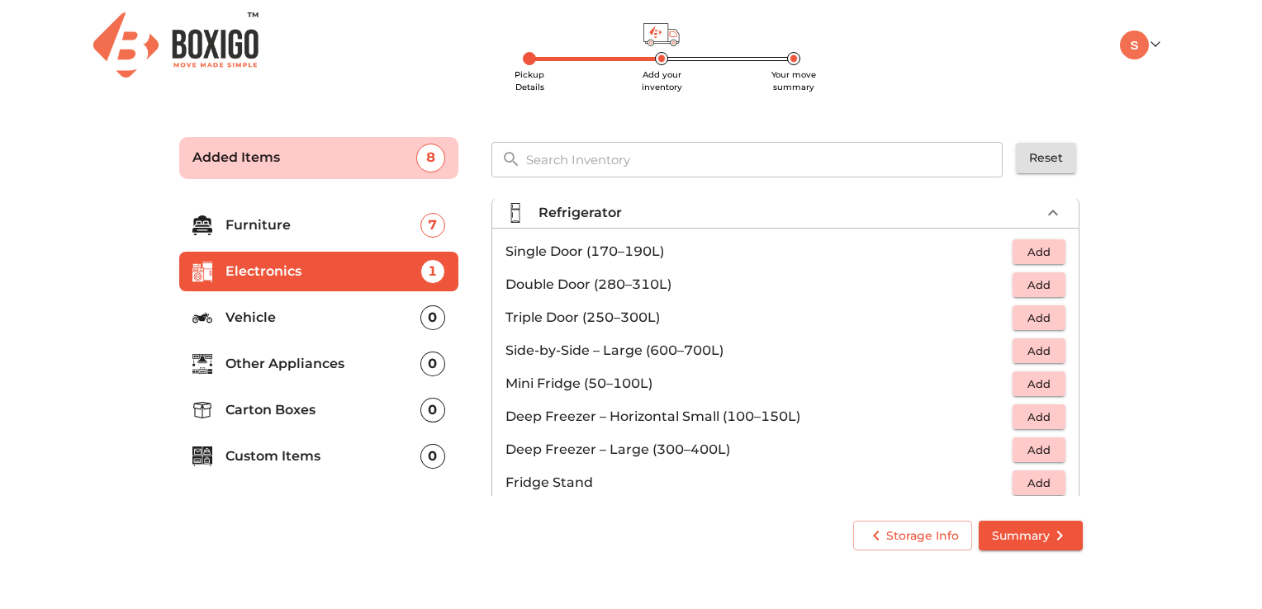
scroll to position [46, 0]
click at [1039, 256] on span "Add" at bounding box center [1039, 252] width 36 height 19
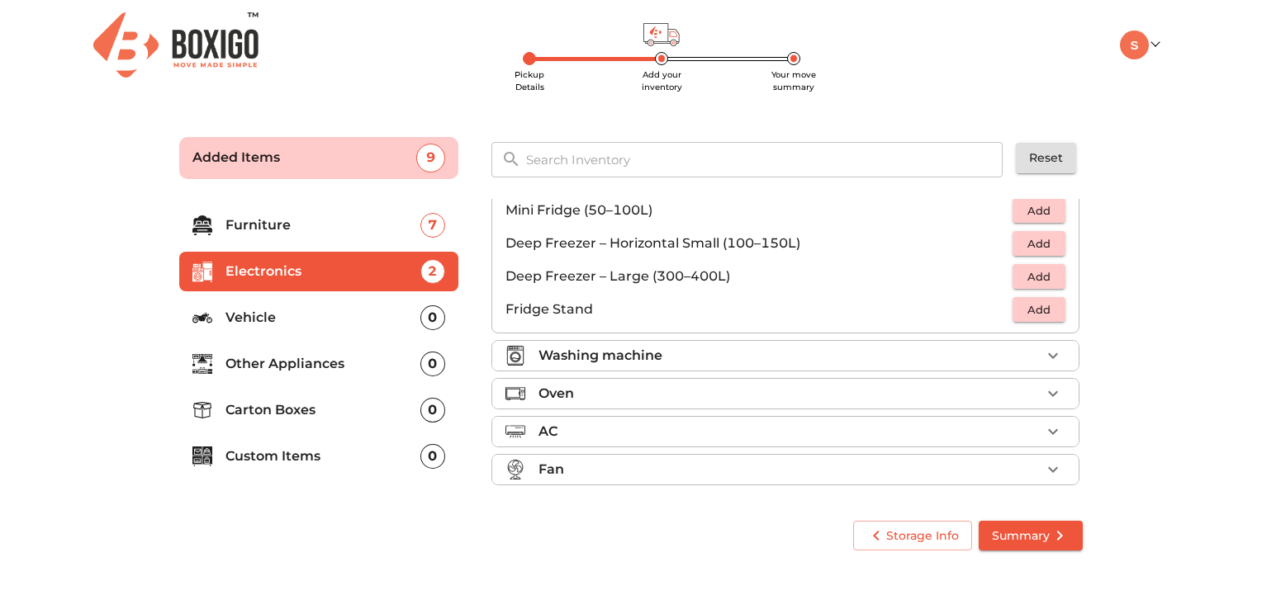
click at [661, 346] on p "Washing machine" at bounding box center [600, 356] width 124 height 20
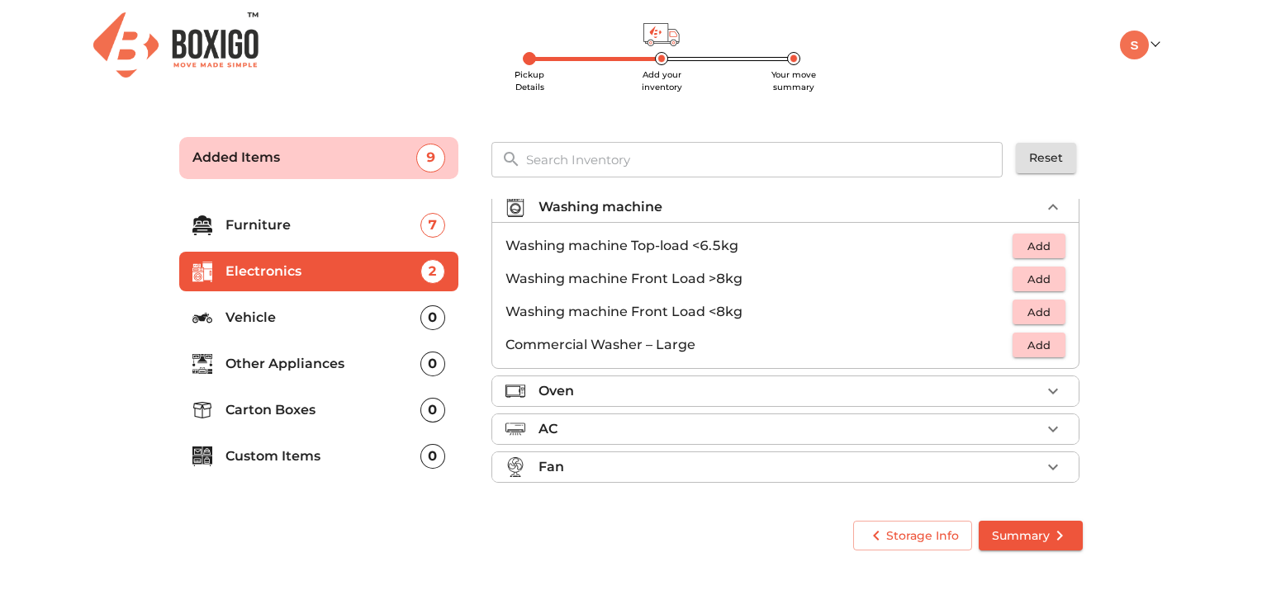
scroll to position [77, 0]
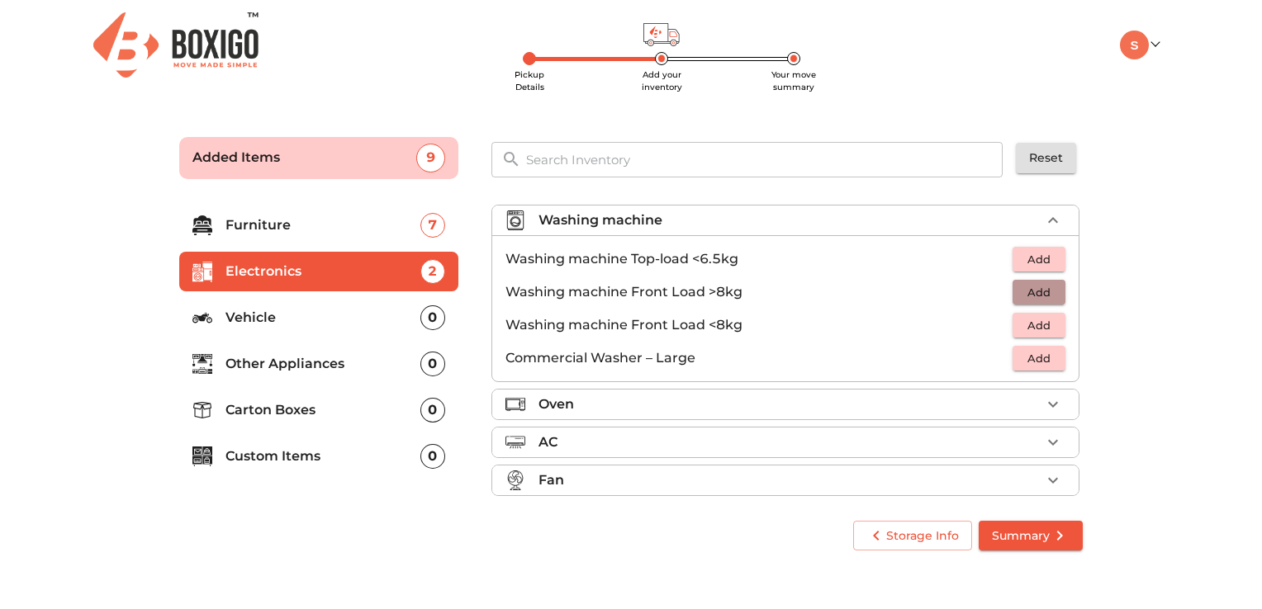
click at [1031, 292] on span "Add" at bounding box center [1039, 292] width 36 height 19
click at [998, 292] on icon "button" at bounding box center [1003, 292] width 12 height 15
click at [1021, 269] on button "Add" at bounding box center [1038, 260] width 53 height 26
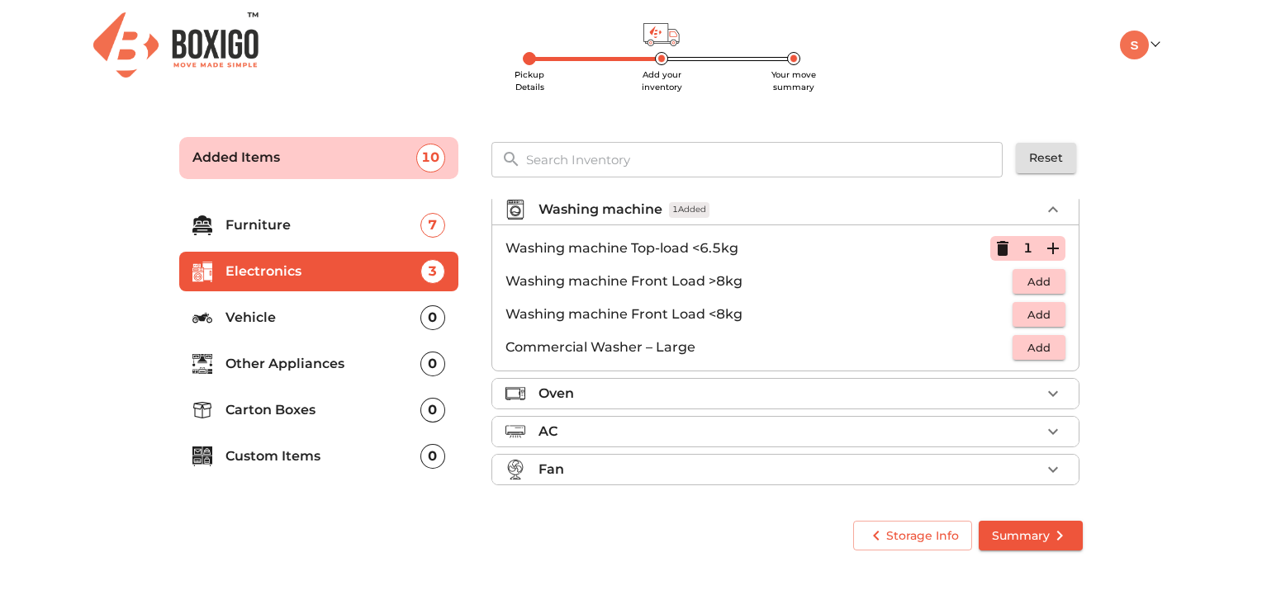
click at [583, 430] on div "AC" at bounding box center [789, 432] width 502 height 20
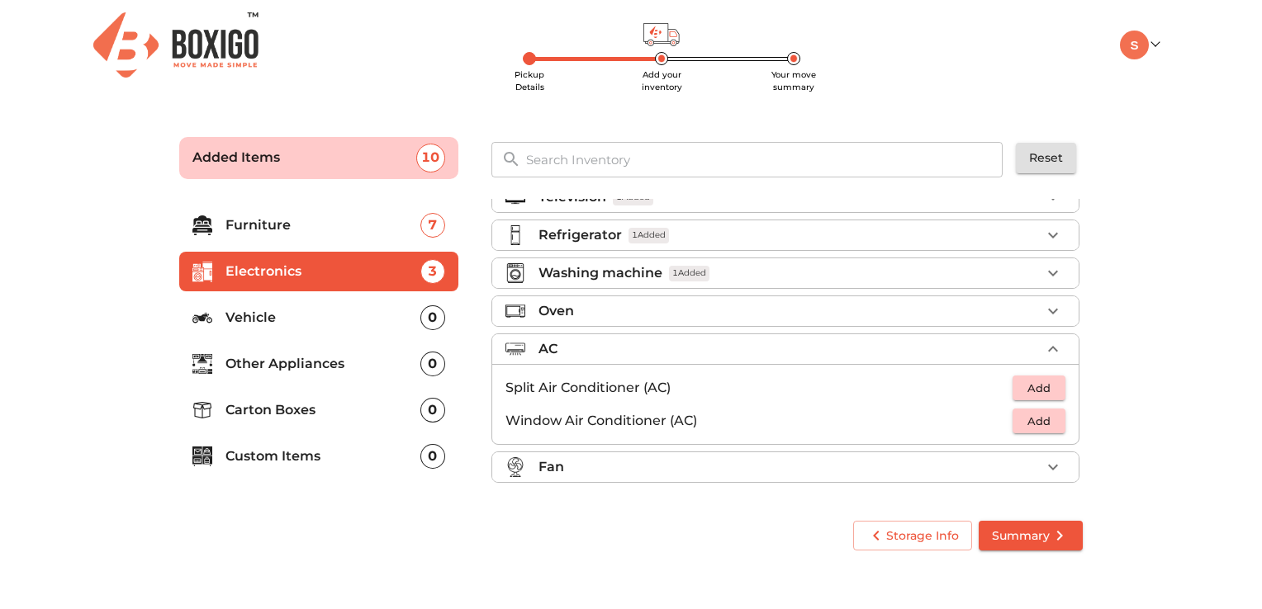
scroll to position [21, 0]
click at [1031, 385] on span "Add" at bounding box center [1039, 391] width 36 height 19
click at [251, 365] on p "Other Appliances" at bounding box center [322, 364] width 195 height 20
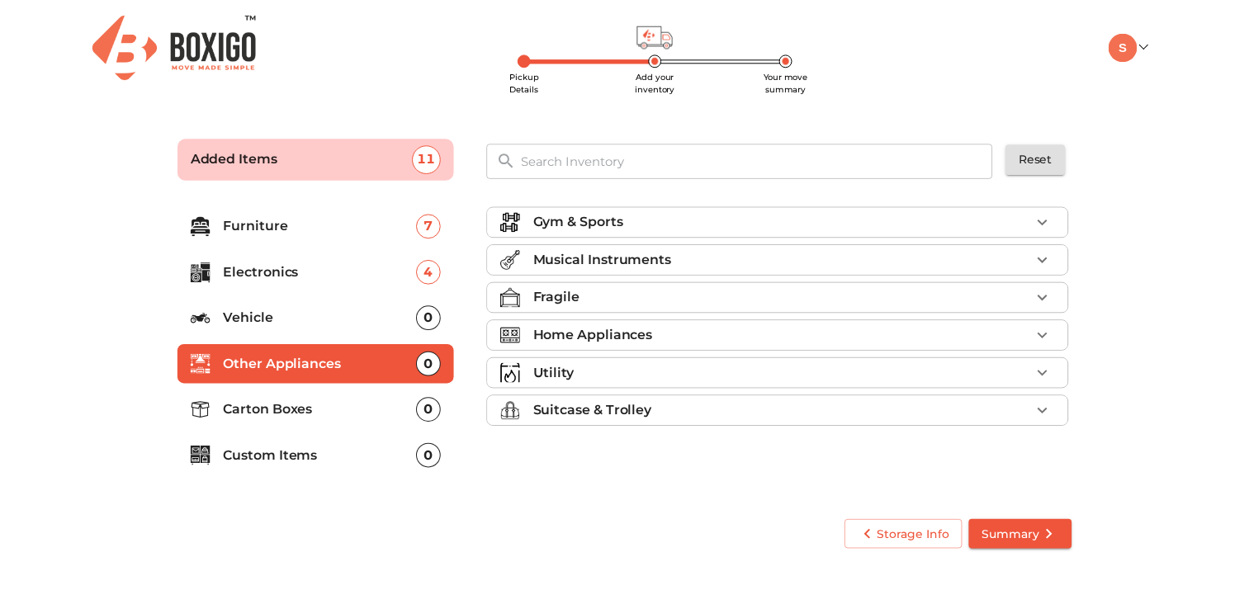
scroll to position [0, 0]
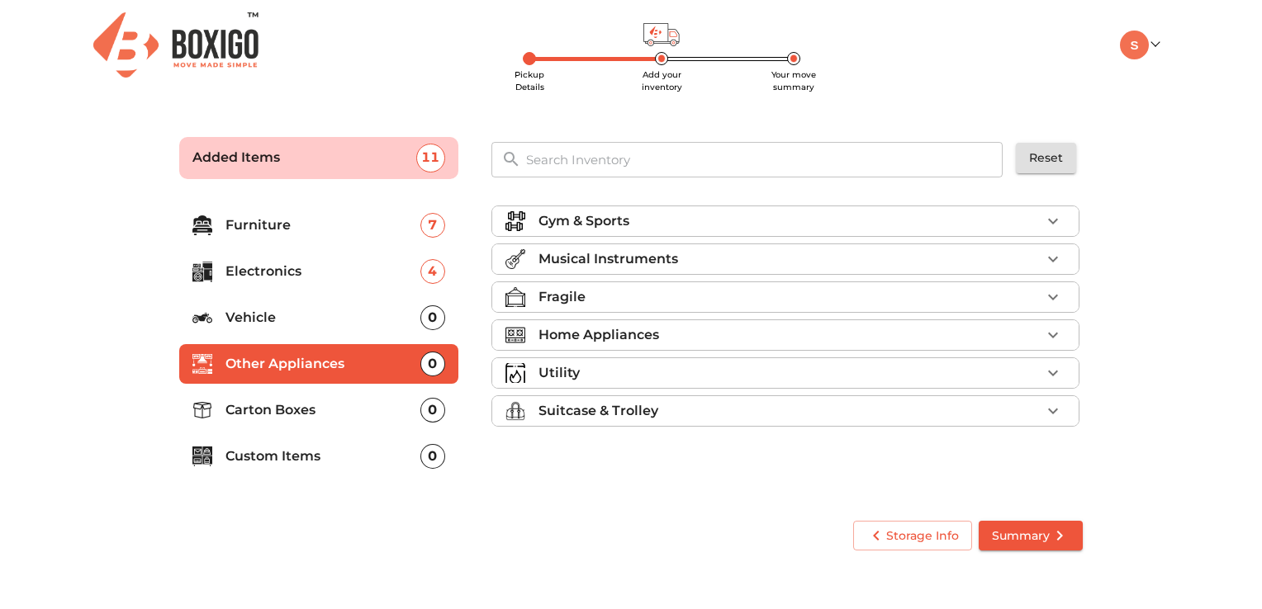
click at [289, 402] on p "Carton Boxes" at bounding box center [322, 411] width 195 height 20
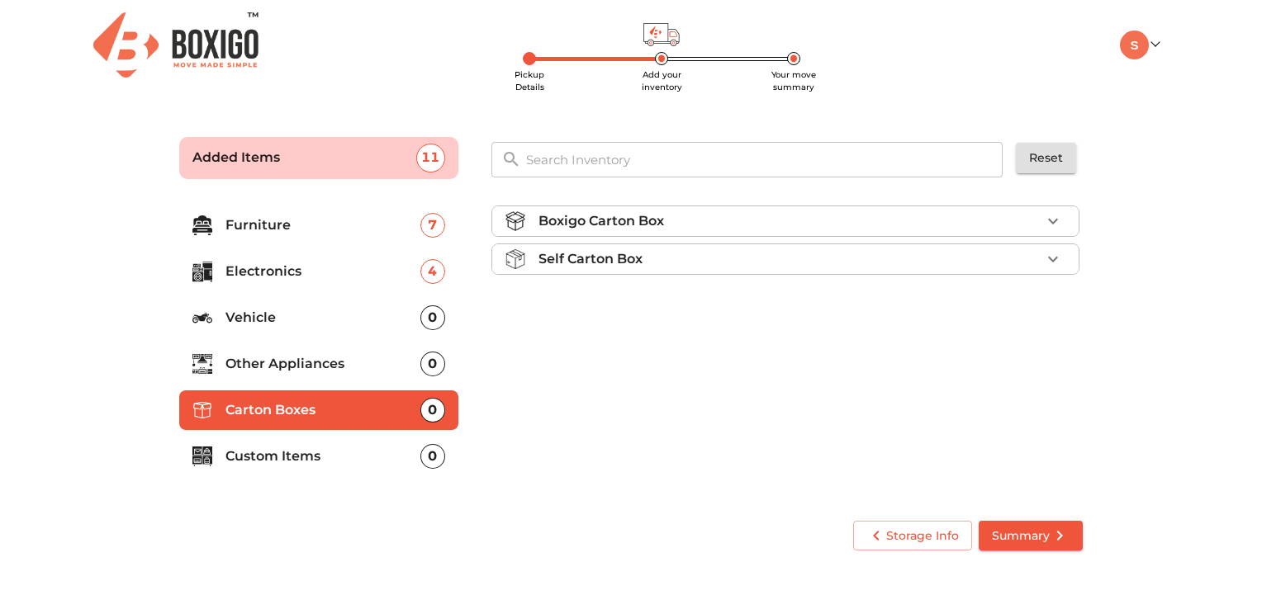
click at [661, 220] on p "Boxigo Carton Box" at bounding box center [601, 221] width 126 height 20
click at [1034, 258] on span "Add" at bounding box center [1039, 260] width 36 height 19
click at [244, 458] on p "Custom Items" at bounding box center [322, 457] width 195 height 20
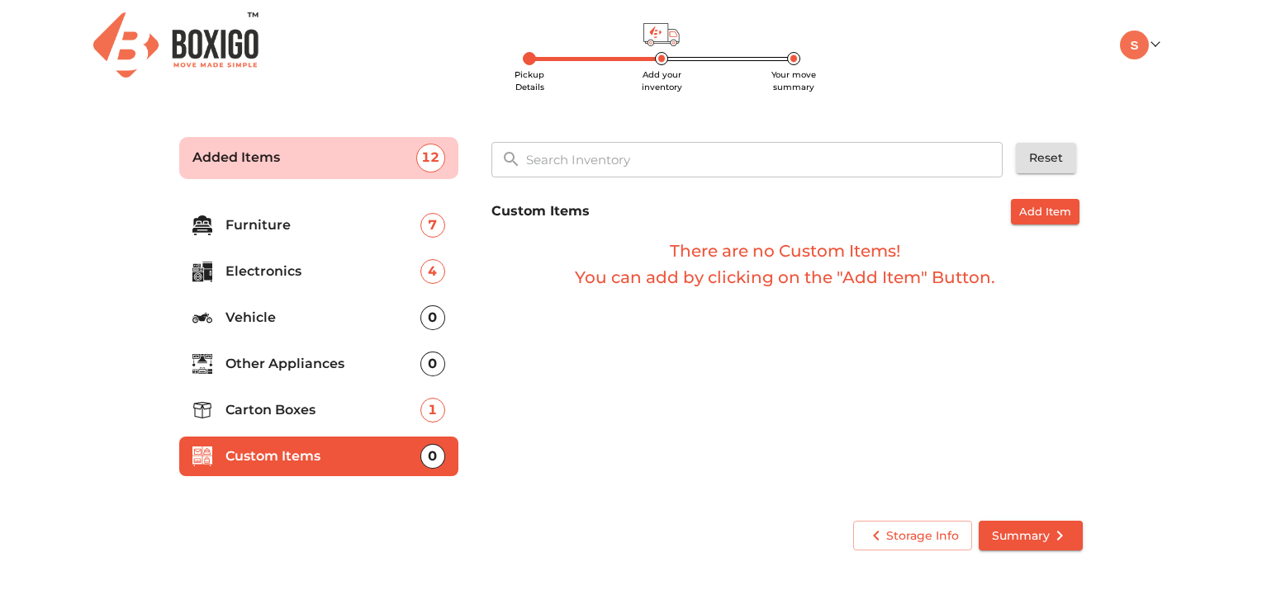
click at [268, 421] on li "Carton Boxes 1" at bounding box center [318, 411] width 279 height 40
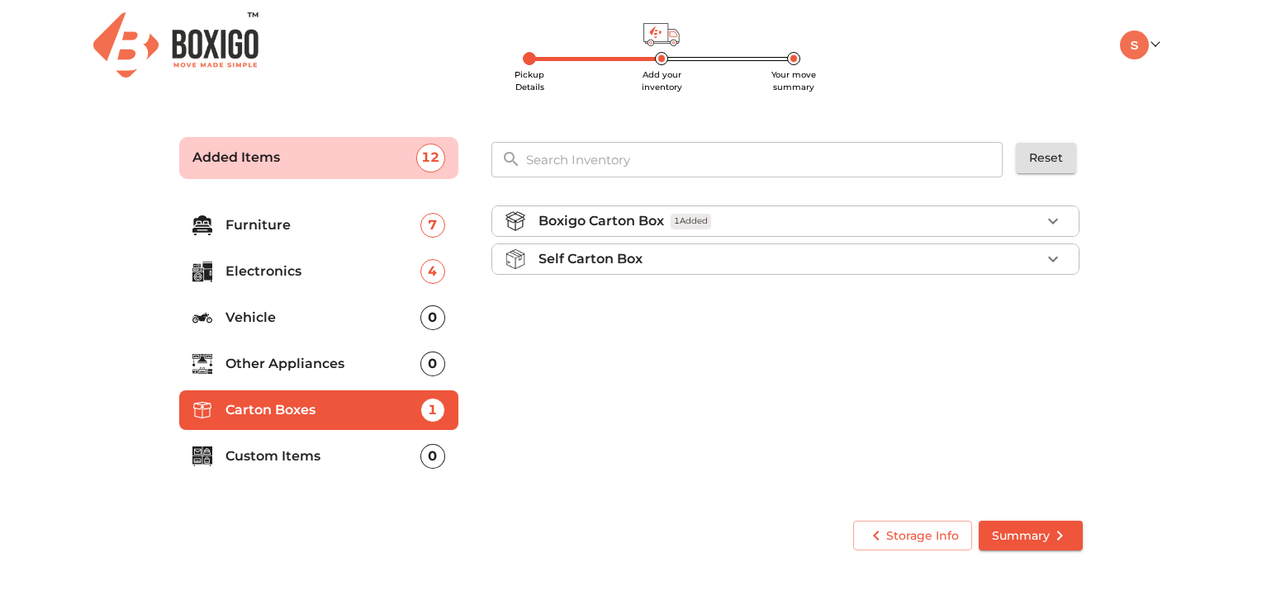
click at [1050, 231] on button "button" at bounding box center [1053, 221] width 25 height 25
click at [1064, 254] on button "button" at bounding box center [1053, 260] width 25 height 25
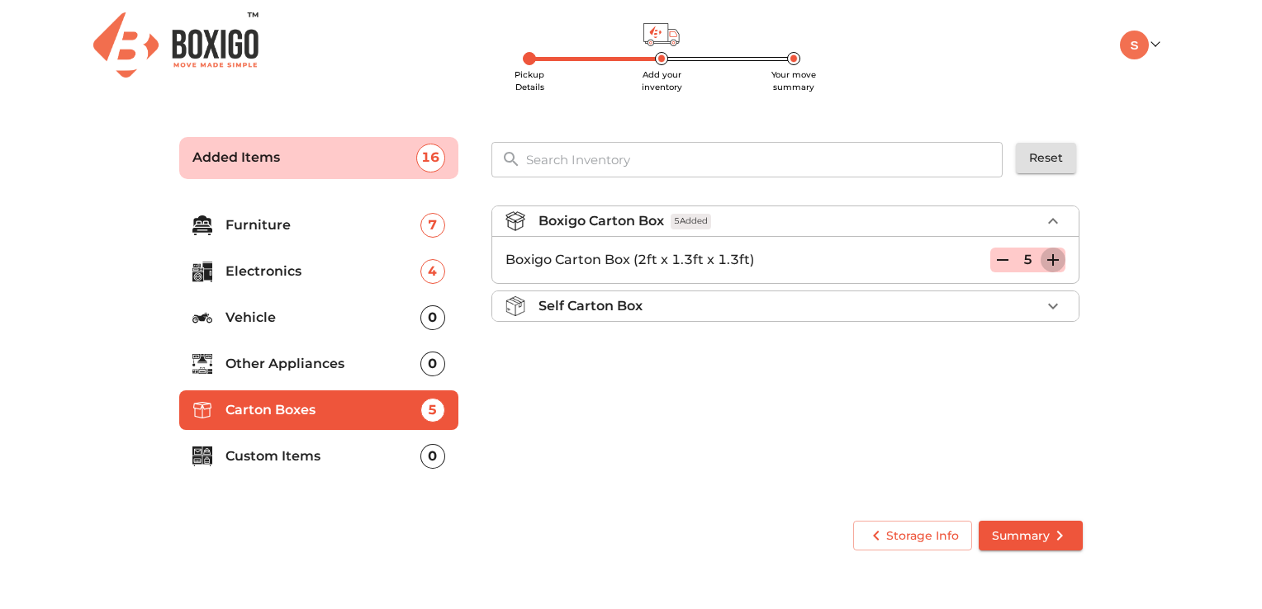
click at [1064, 254] on button "button" at bounding box center [1053, 260] width 25 height 25
click at [1004, 261] on icon "button" at bounding box center [1003, 260] width 20 height 20
click at [1041, 537] on span "Summary" at bounding box center [1031, 536] width 78 height 21
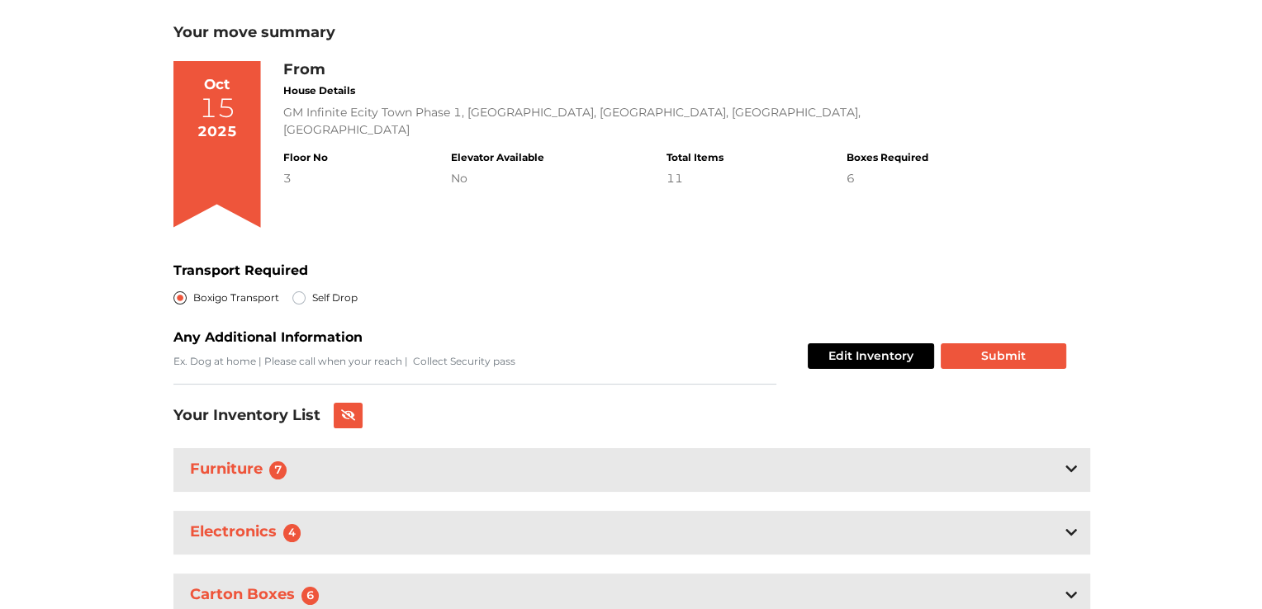
scroll to position [162, 0]
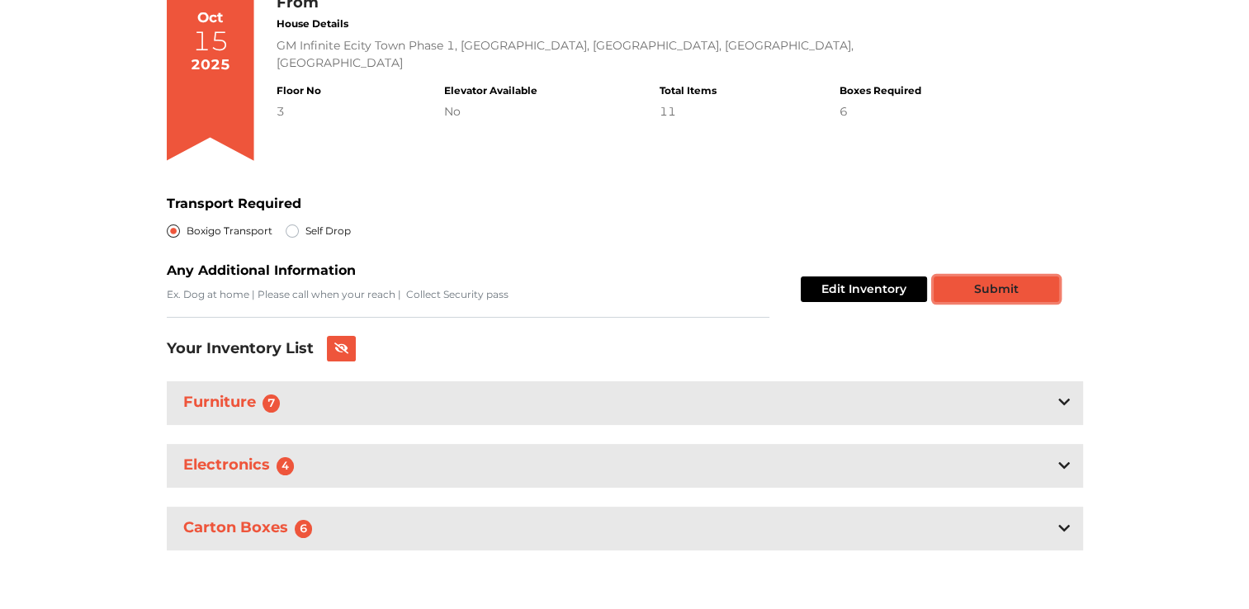
click at [978, 293] on button "Submit" at bounding box center [997, 290] width 126 height 26
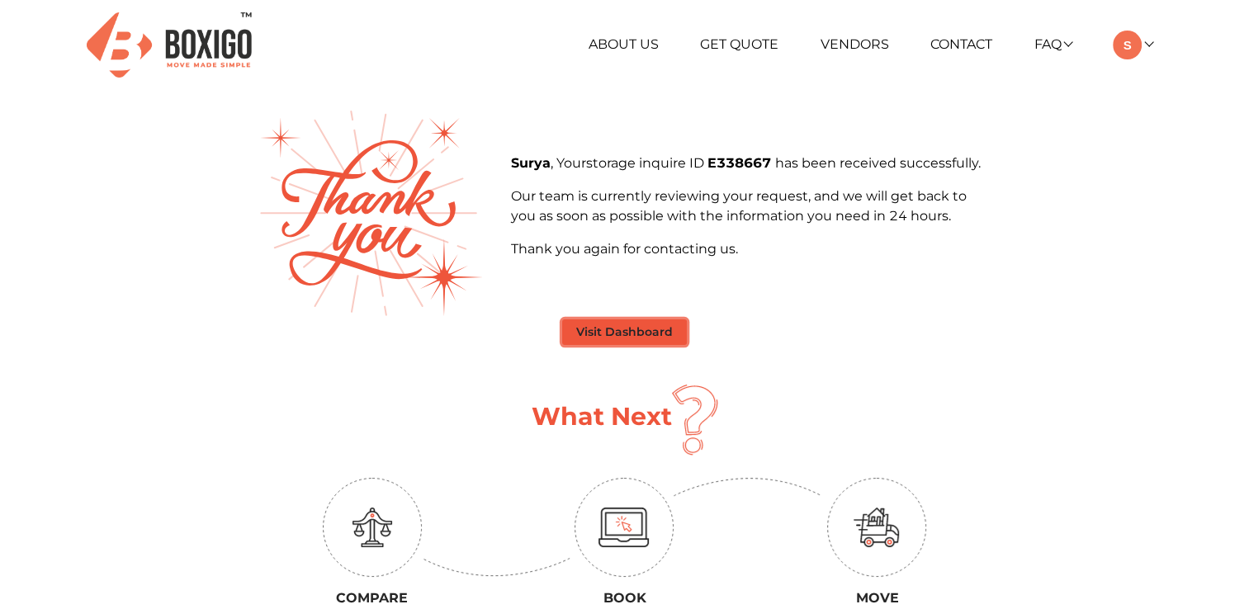
click at [641, 335] on button "Visit Dashboard" at bounding box center [624, 333] width 125 height 26
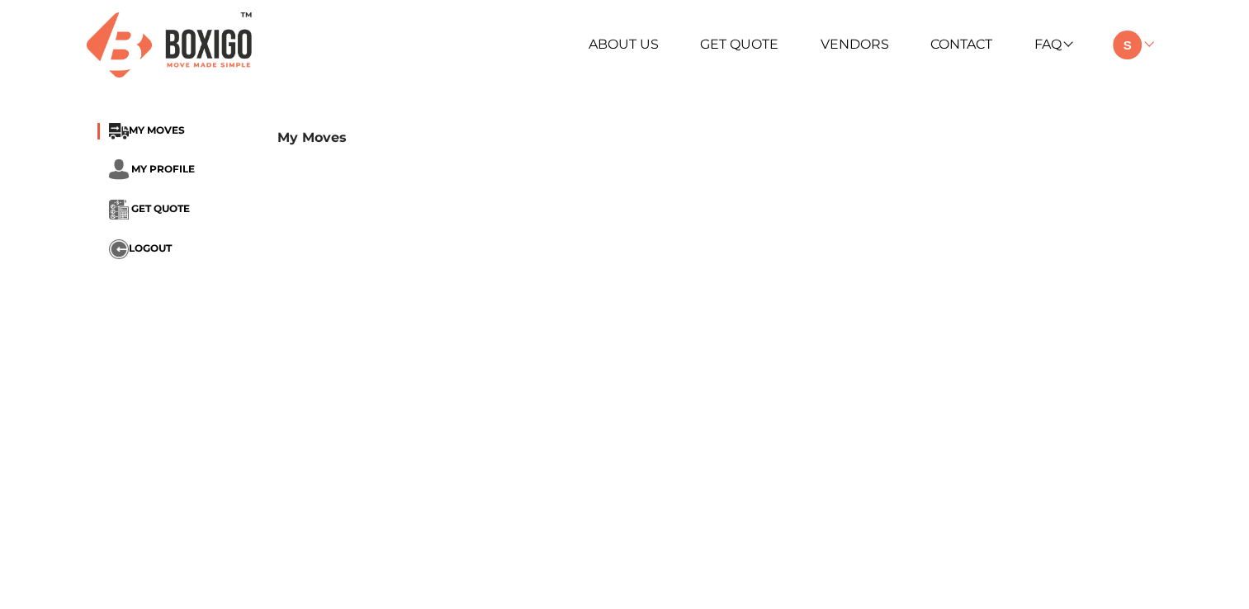
click at [1146, 50] on link at bounding box center [1132, 44] width 39 height 16
click at [1153, 68] on link "My Moves" at bounding box center [1179, 69] width 132 height 31
click at [1150, 127] on link "Make Estimate" at bounding box center [1179, 130] width 132 height 31
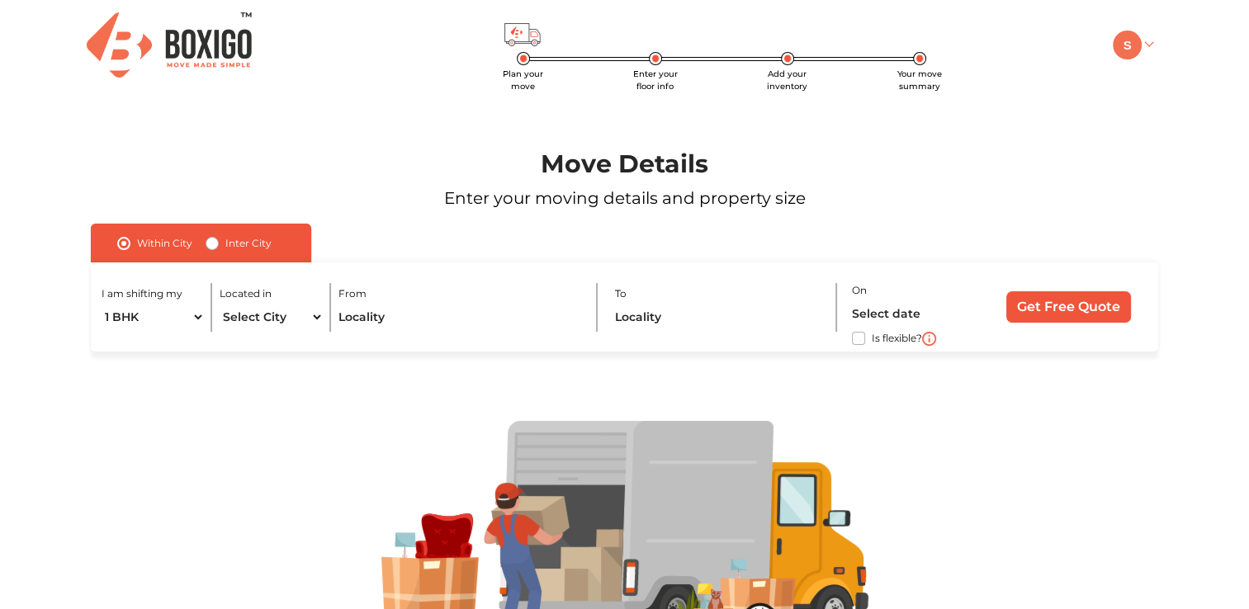
click at [1128, 31] on img at bounding box center [1127, 45] width 29 height 29
click at [512, 63] on div "Plan your move Enter your floor info Add your inventory Your move summary My Mo…" at bounding box center [625, 45] width 1080 height 91
click at [1124, 45] on img at bounding box center [1127, 45] width 29 height 29
click at [1171, 58] on link "My Moves" at bounding box center [1179, 69] width 132 height 31
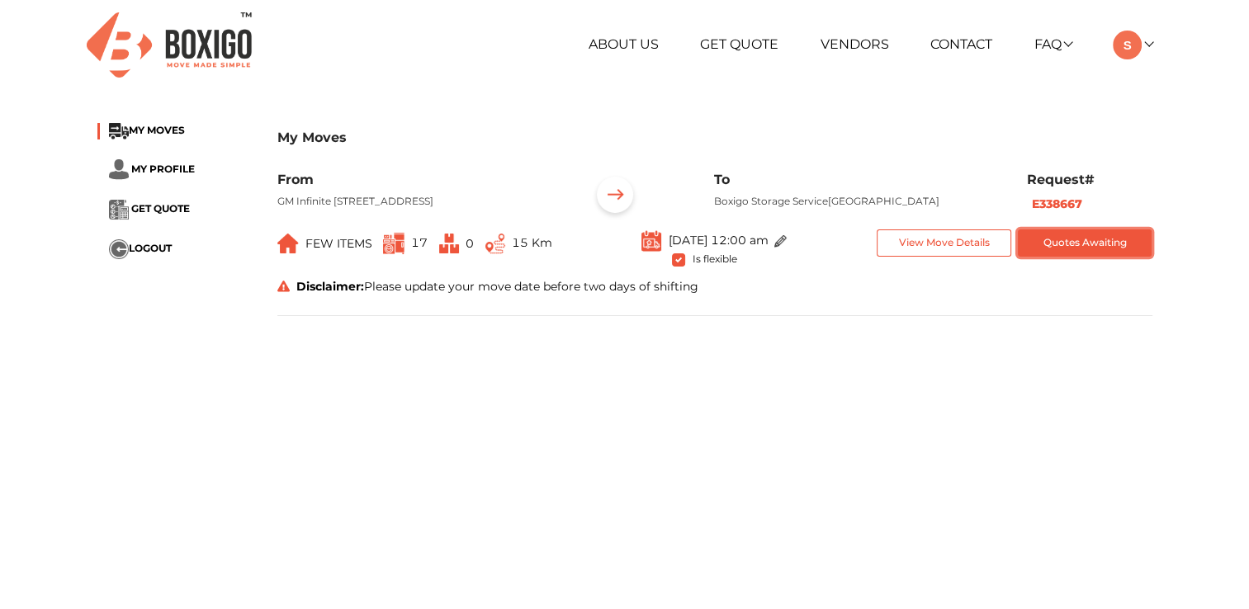
click at [1079, 257] on button "Quotes Awaiting" at bounding box center [1085, 243] width 135 height 27
click at [1070, 255] on button "Quotes Awaiting" at bounding box center [1085, 243] width 135 height 27
click at [961, 257] on button "View Move Details" at bounding box center [944, 243] width 135 height 27
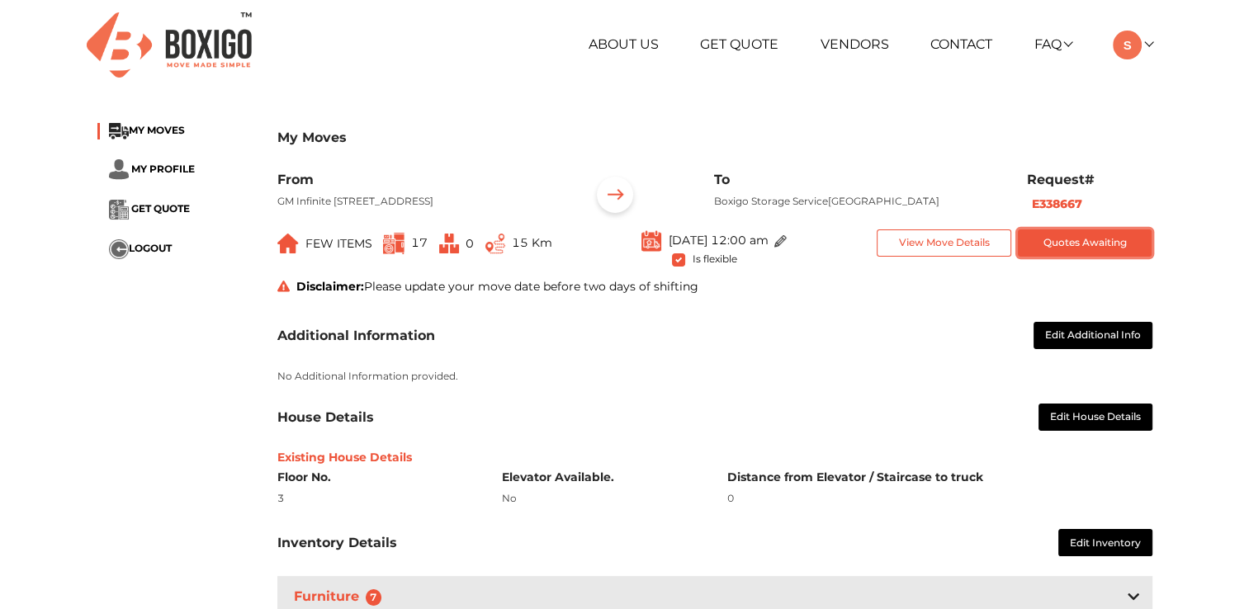
click at [1129, 257] on button "Quotes Awaiting" at bounding box center [1085, 243] width 135 height 27
